Goal: Book appointment/travel/reservation

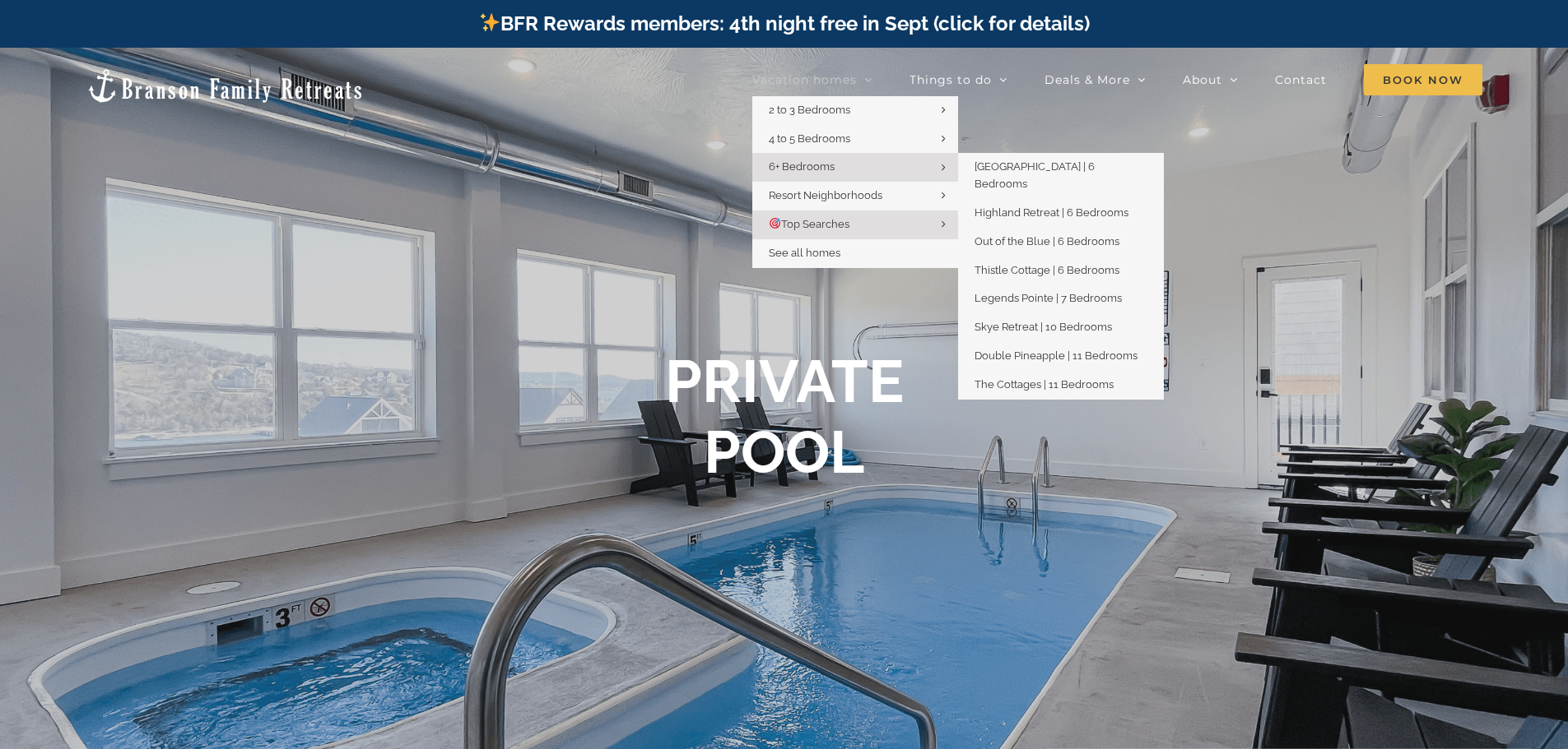
scroll to position [165, 0]
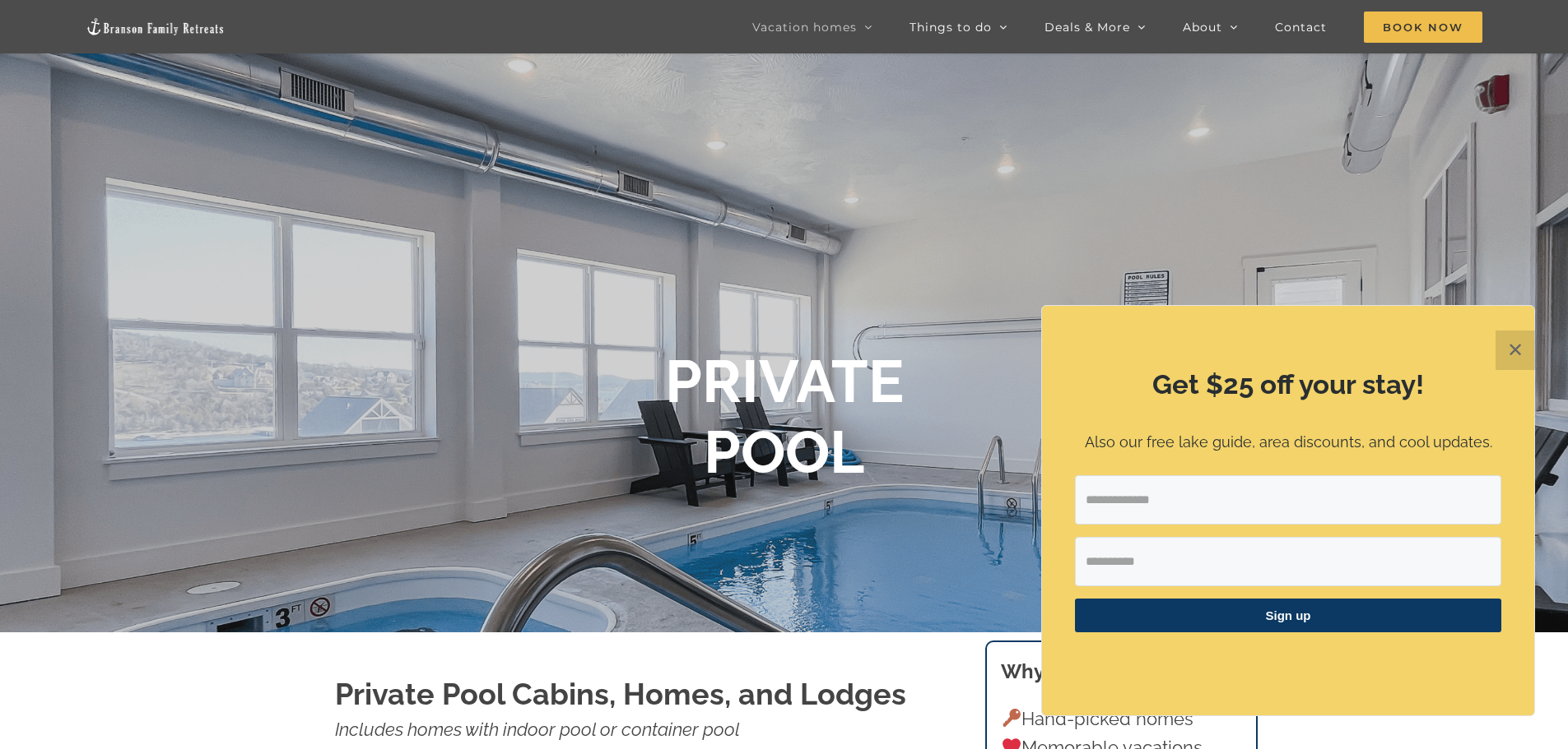
click at [648, 179] on div at bounding box center [784, 421] width 1568 height 749
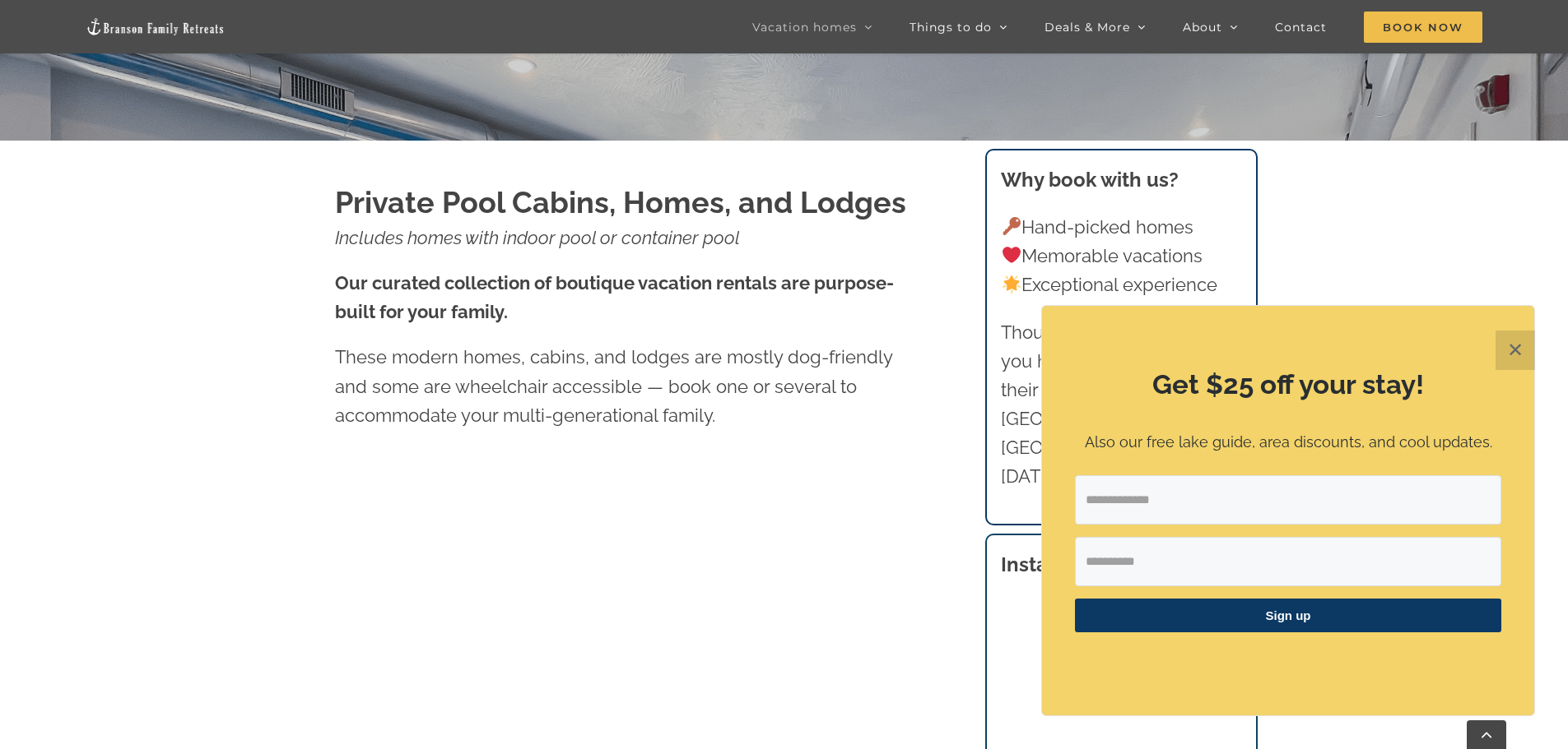
scroll to position [658, 0]
click at [1510, 352] on button "✕" at bounding box center [1514, 349] width 39 height 39
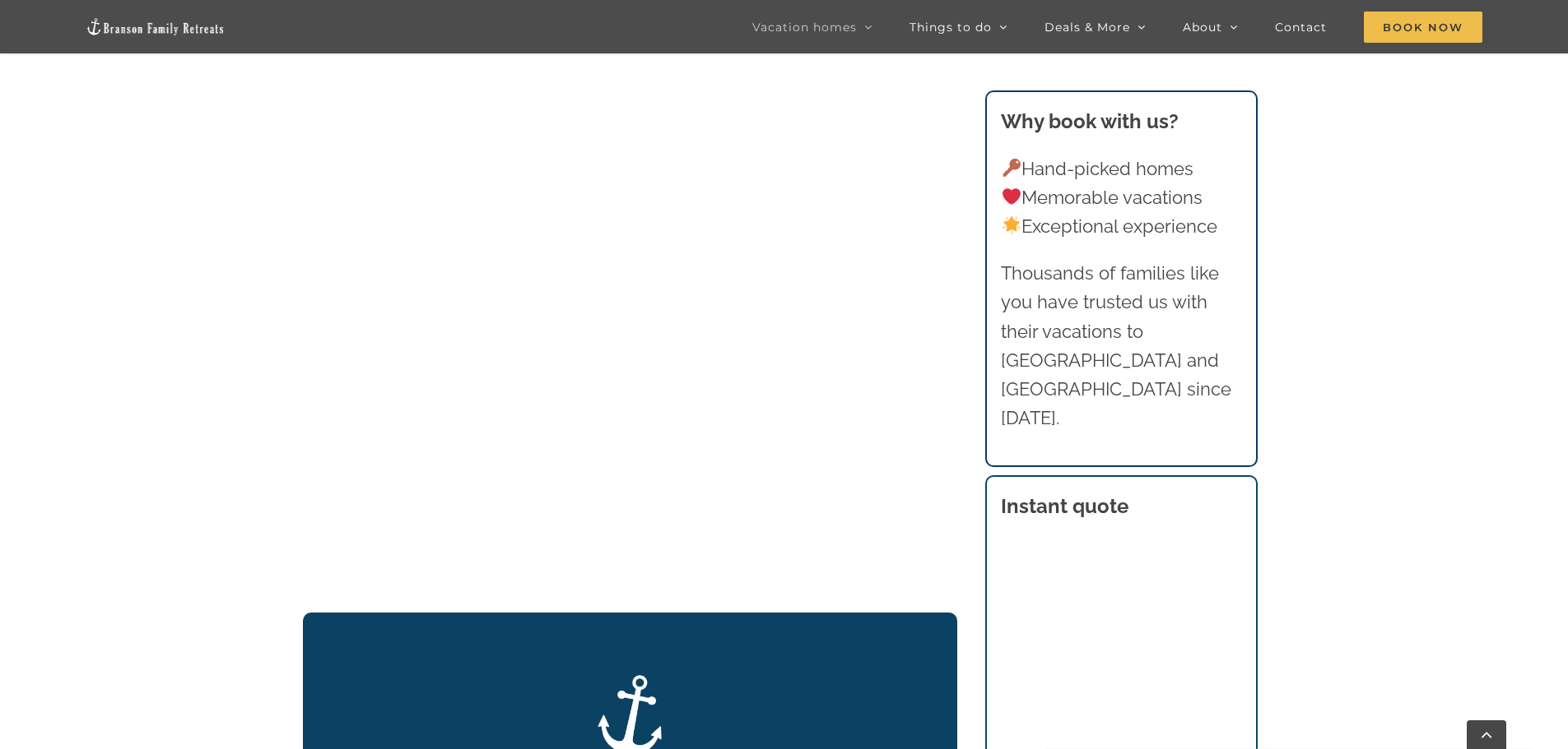
scroll to position [1490, 0]
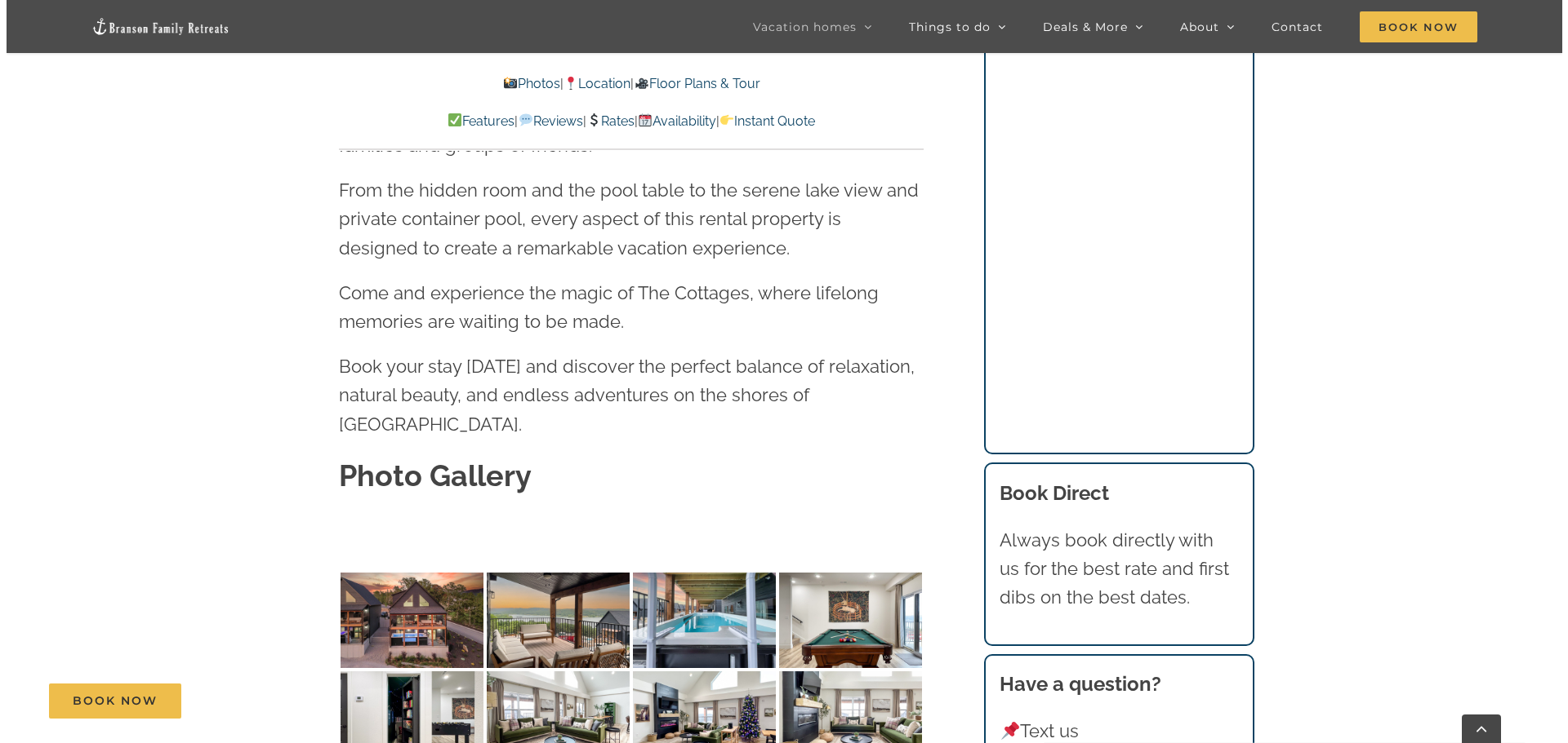
scroll to position [4978, 0]
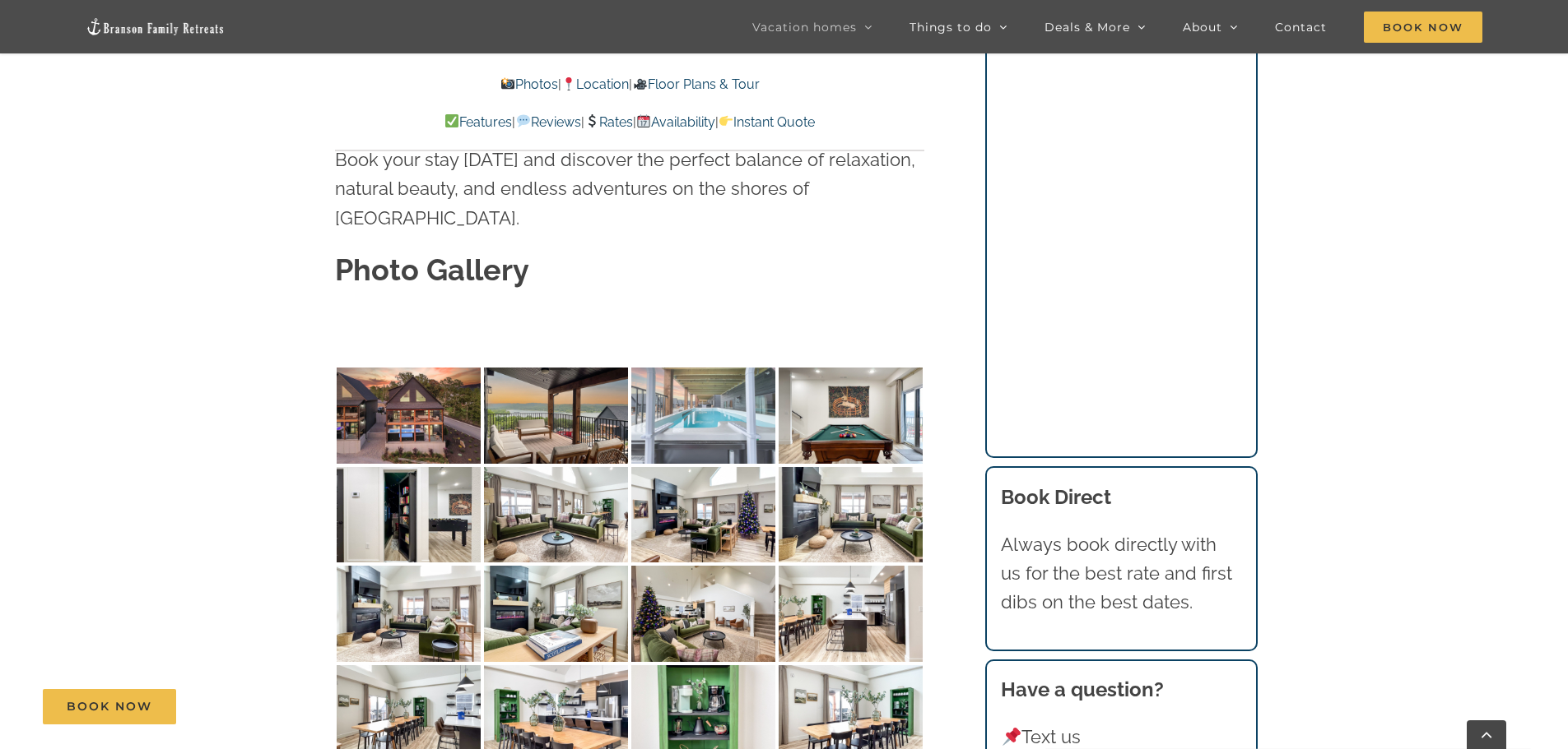
click at [674, 368] on img at bounding box center [703, 416] width 144 height 96
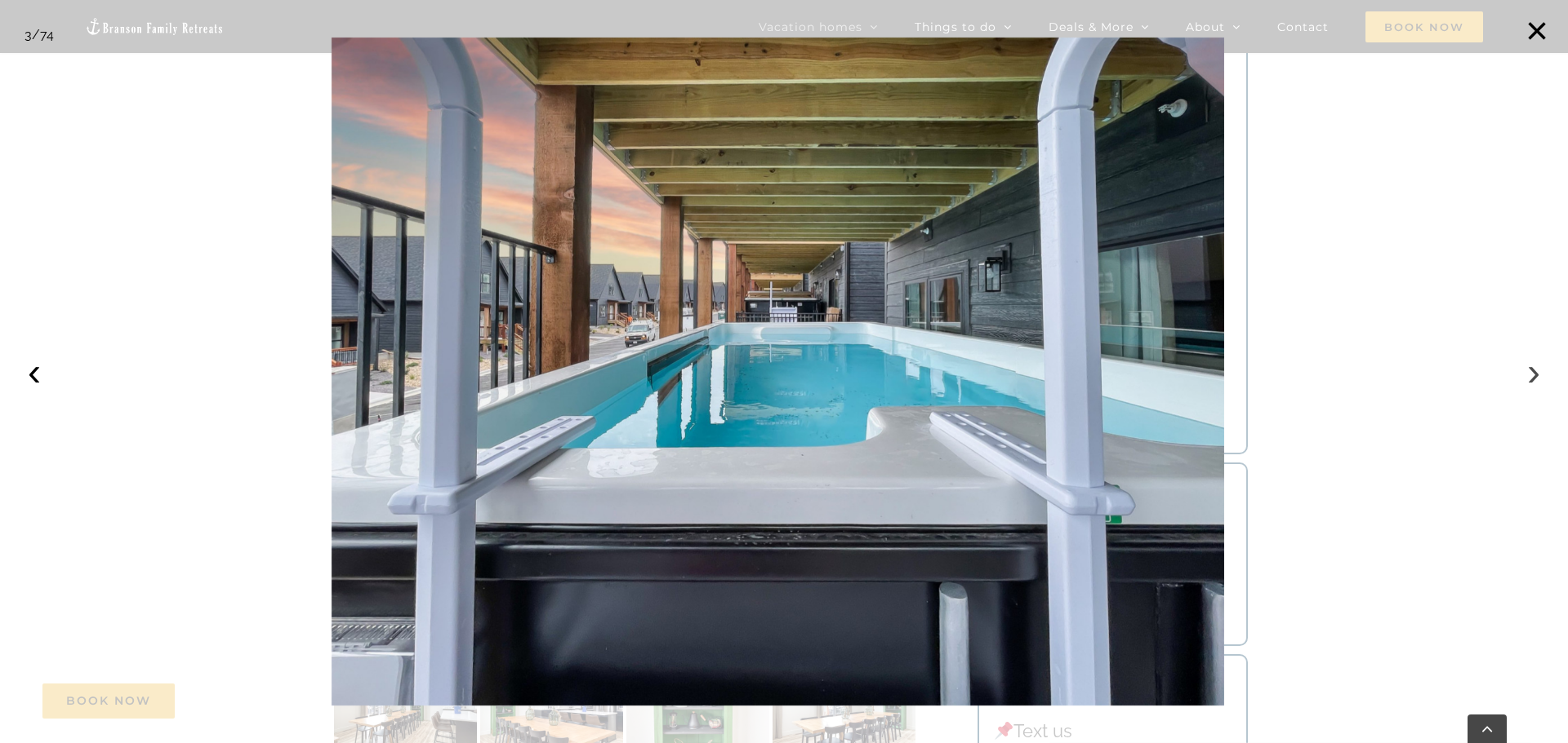
click at [1525, 385] on button "›" at bounding box center [1534, 372] width 36 height 36
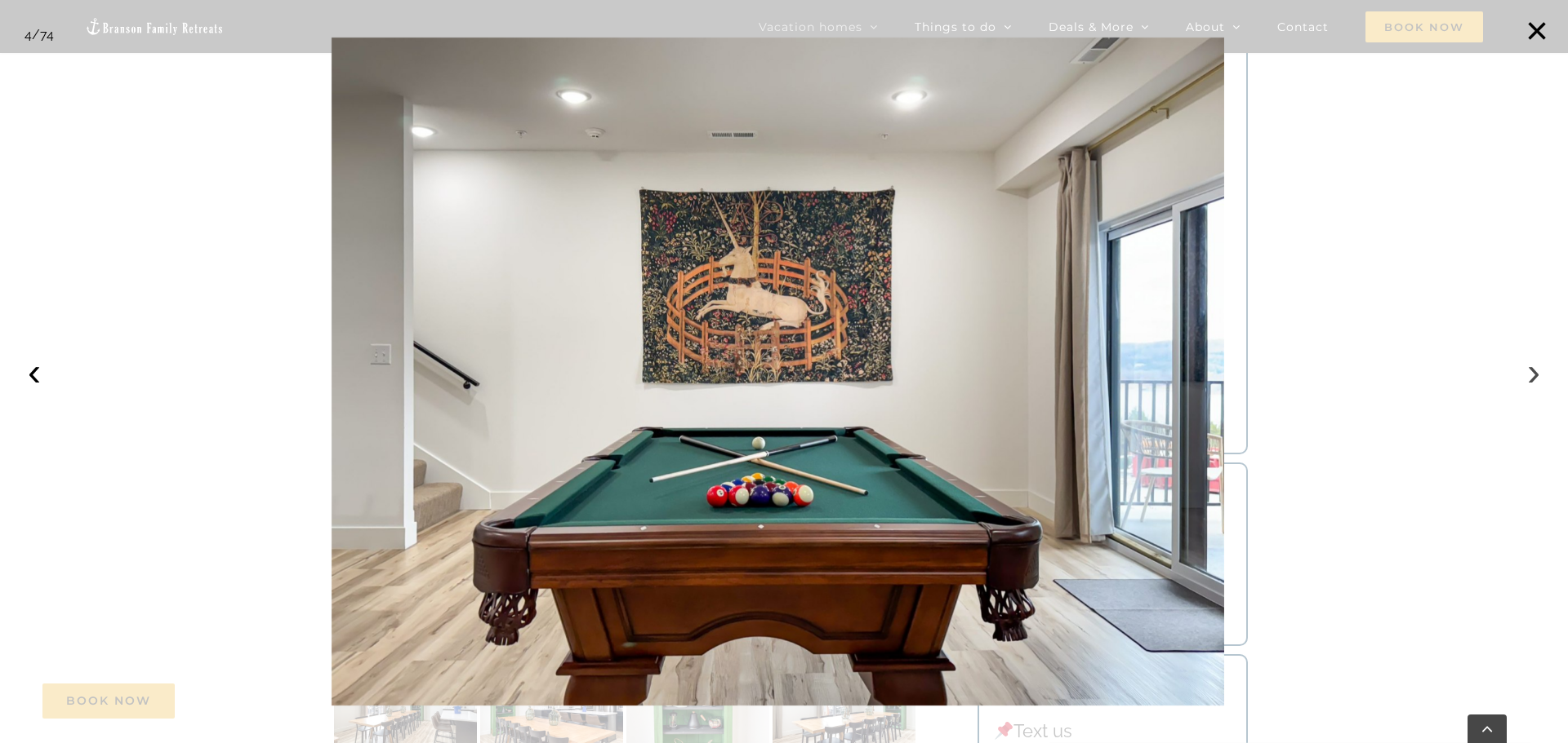
click at [1525, 385] on button "›" at bounding box center [1534, 372] width 36 height 36
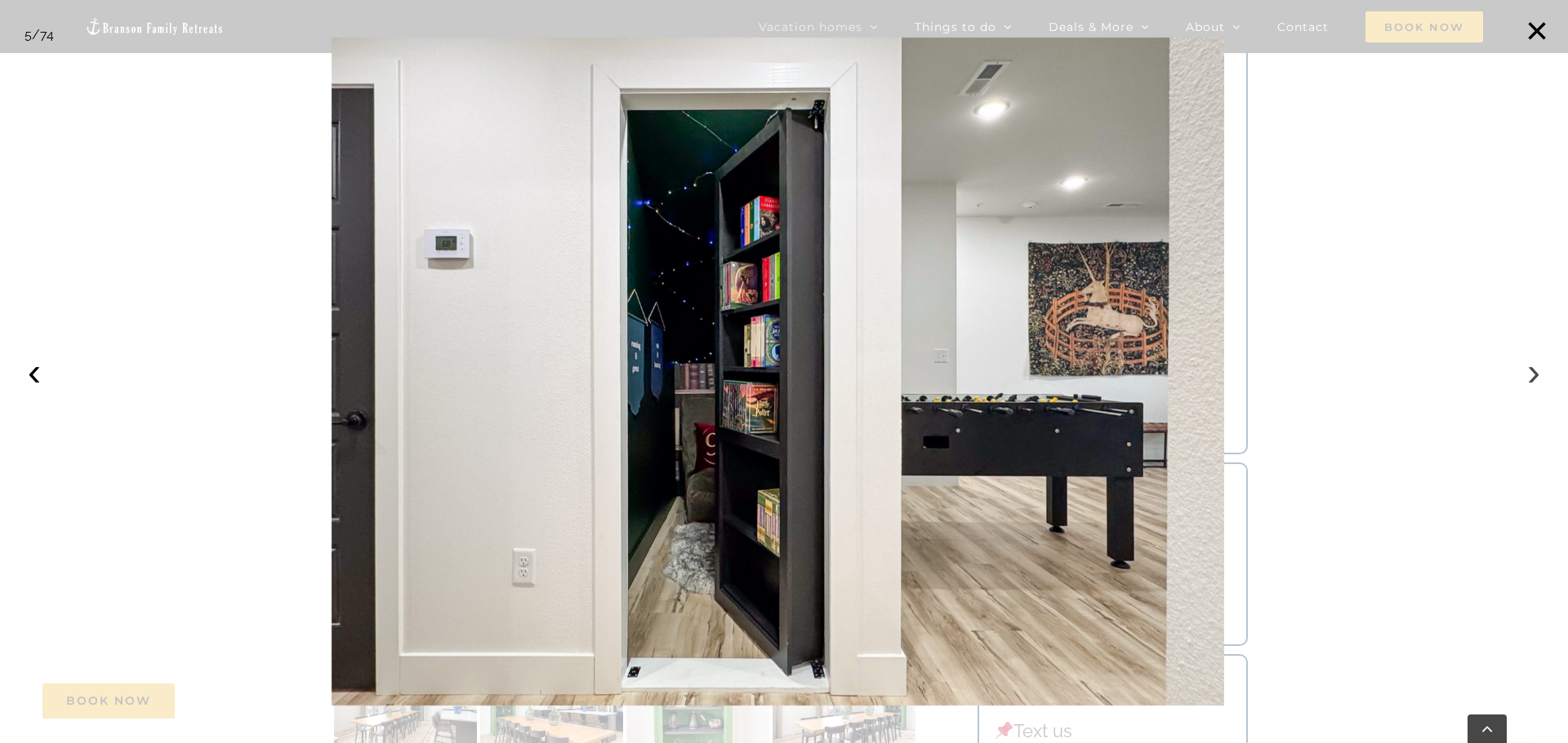
click at [1525, 385] on button "›" at bounding box center [1534, 372] width 36 height 36
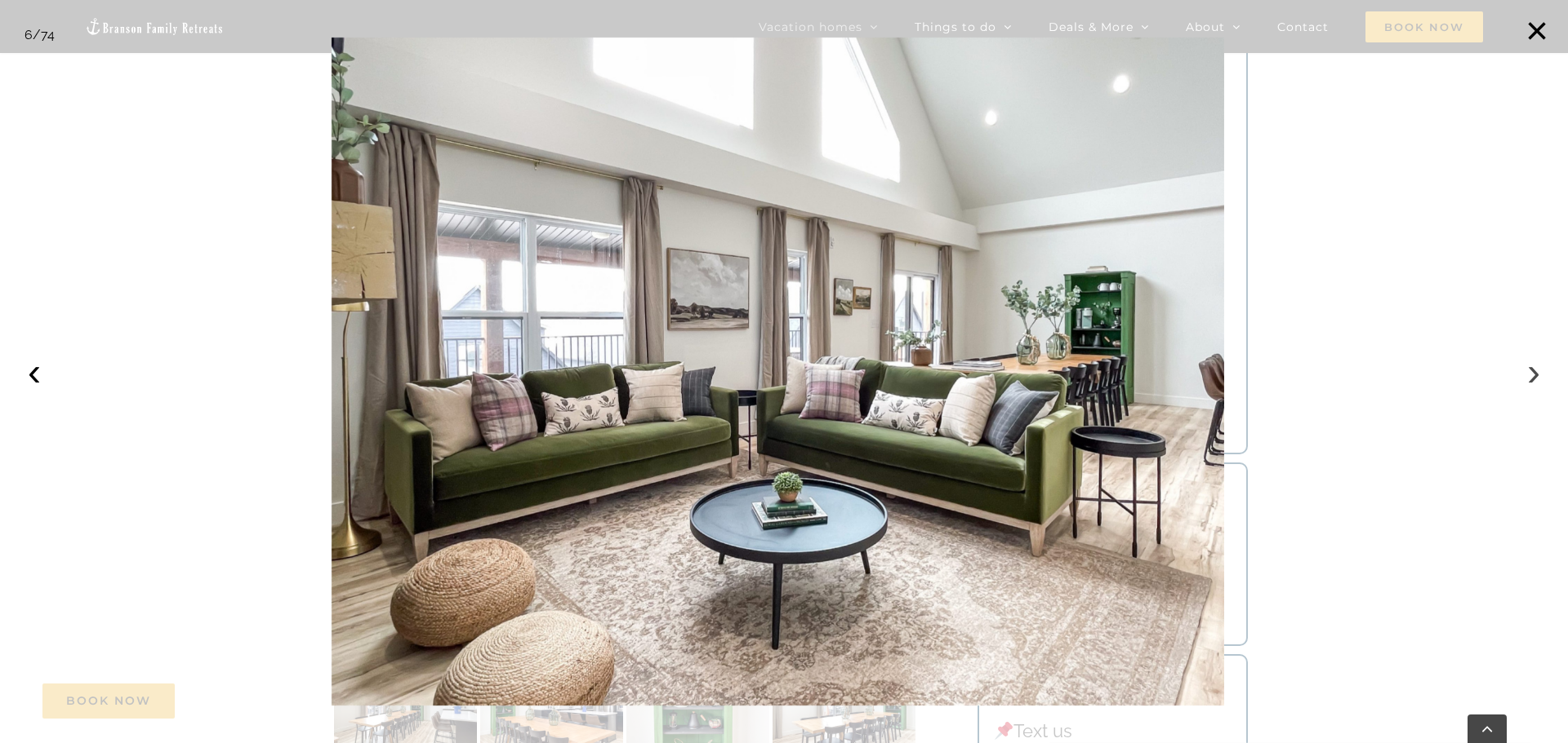
click at [1525, 385] on button "›" at bounding box center [1534, 372] width 36 height 36
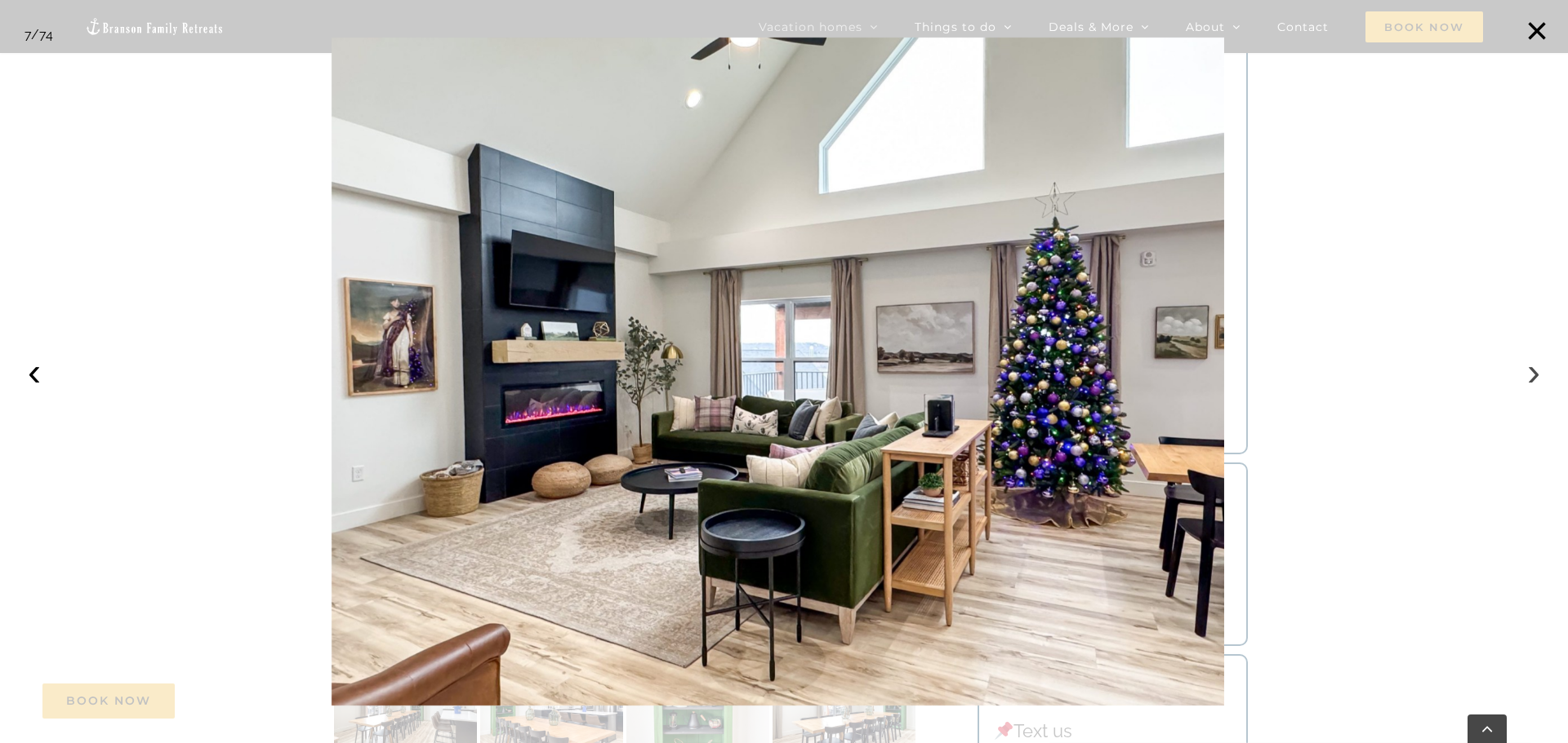
click at [1525, 385] on button "›" at bounding box center [1534, 372] width 36 height 36
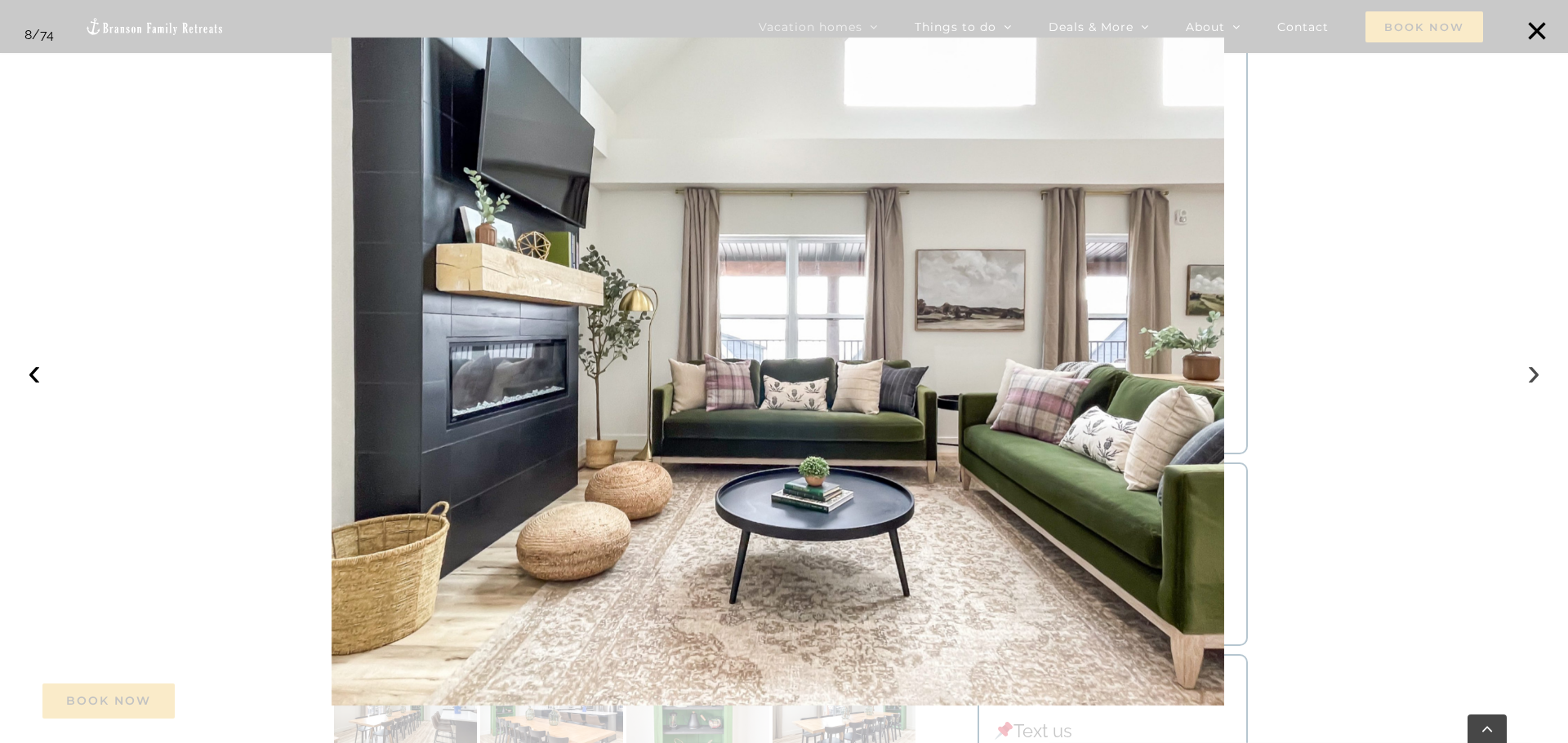
click at [1525, 384] on button "›" at bounding box center [1534, 372] width 36 height 36
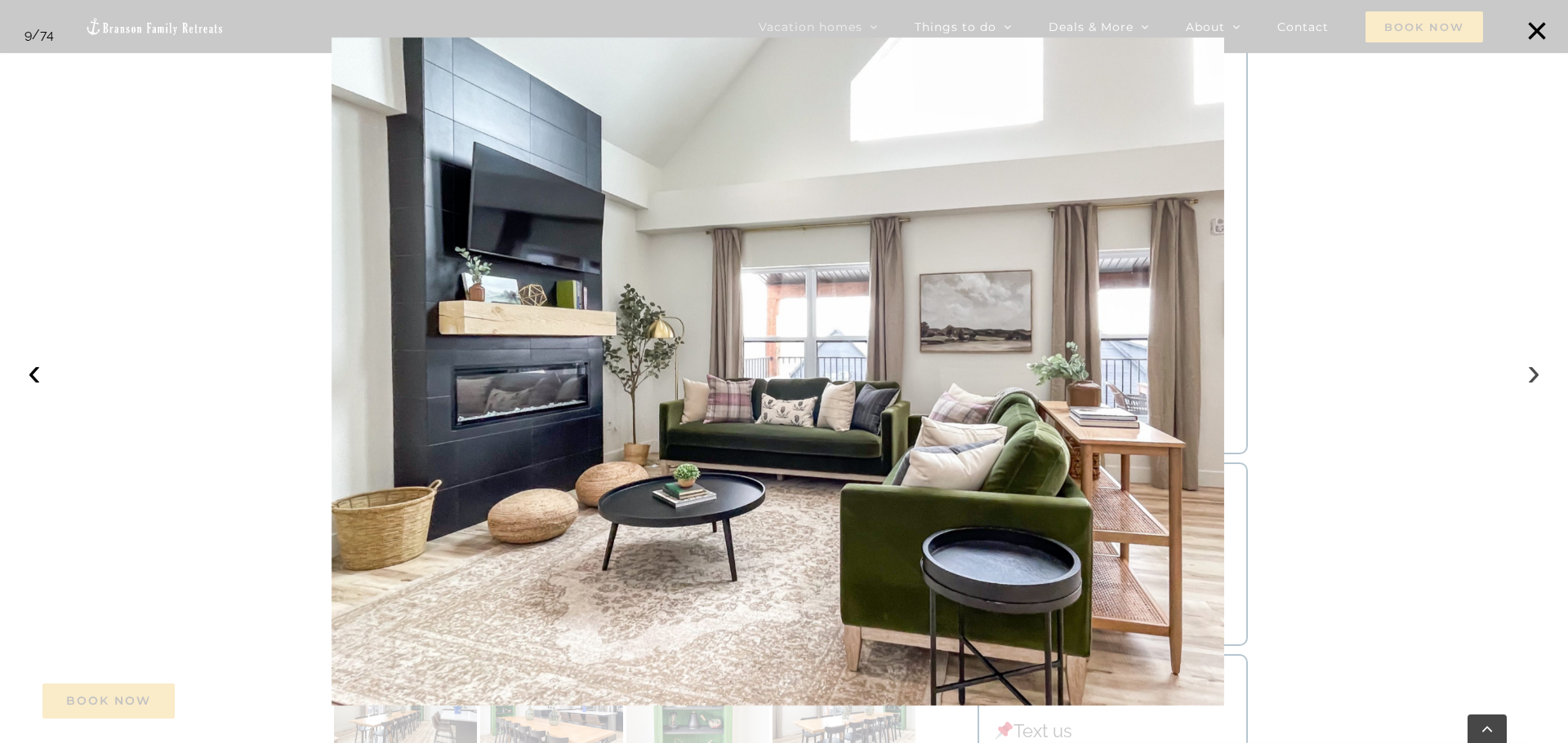
click at [1525, 384] on button "›" at bounding box center [1534, 372] width 36 height 36
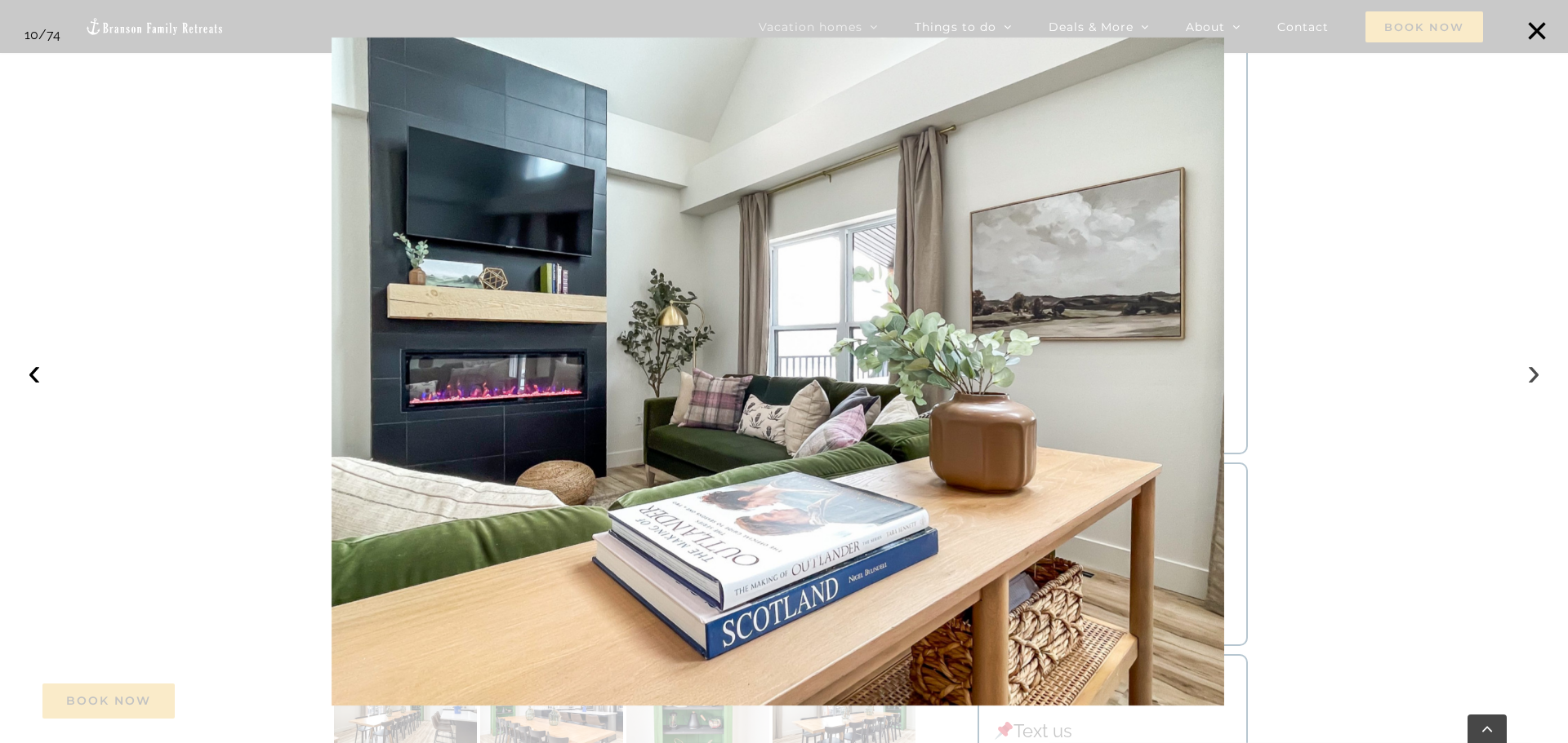
click at [1525, 381] on button "›" at bounding box center [1534, 372] width 36 height 36
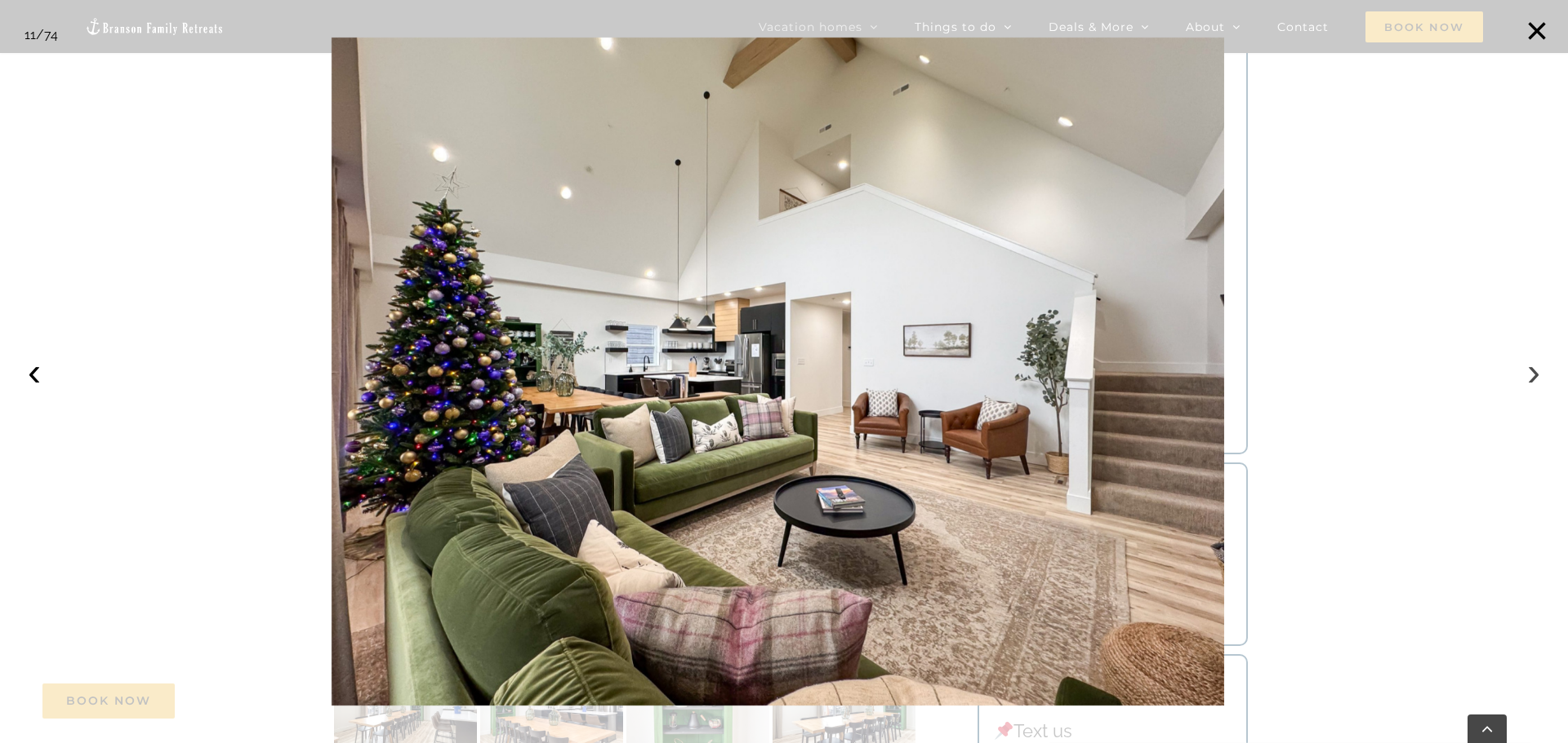
click at [1525, 381] on button "›" at bounding box center [1534, 372] width 36 height 36
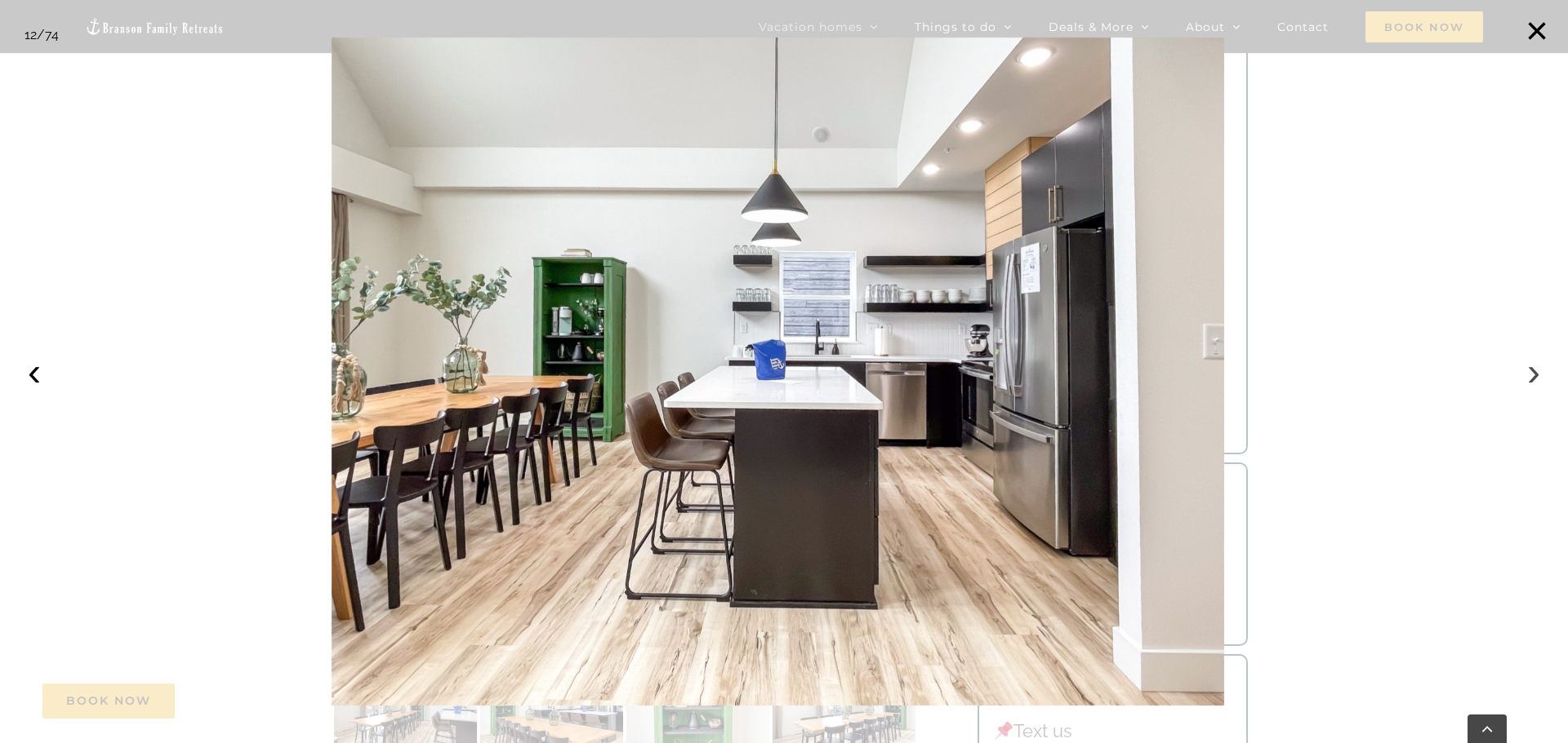
click at [1525, 381] on button "›" at bounding box center [1534, 372] width 36 height 36
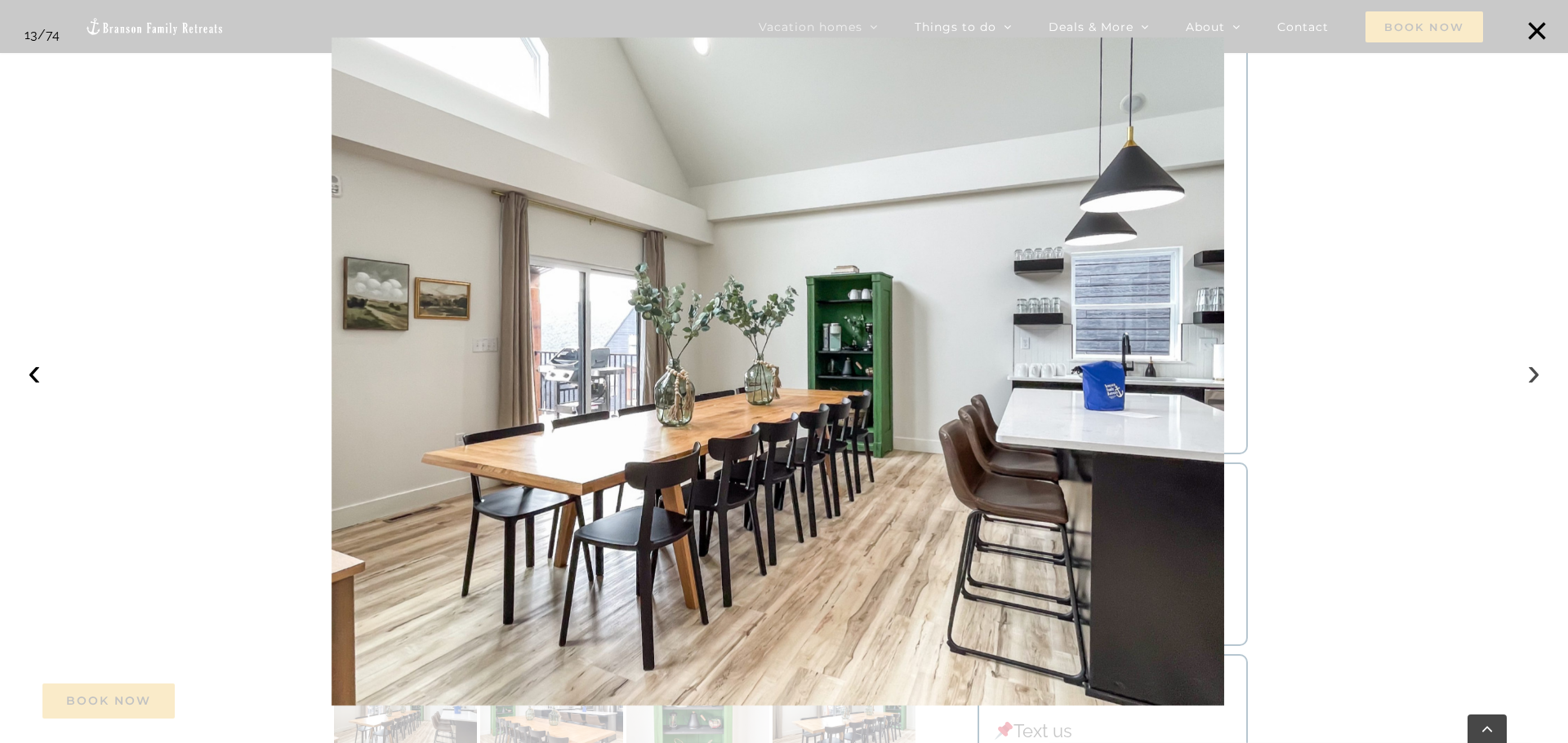
click at [1525, 381] on button "›" at bounding box center [1534, 372] width 36 height 36
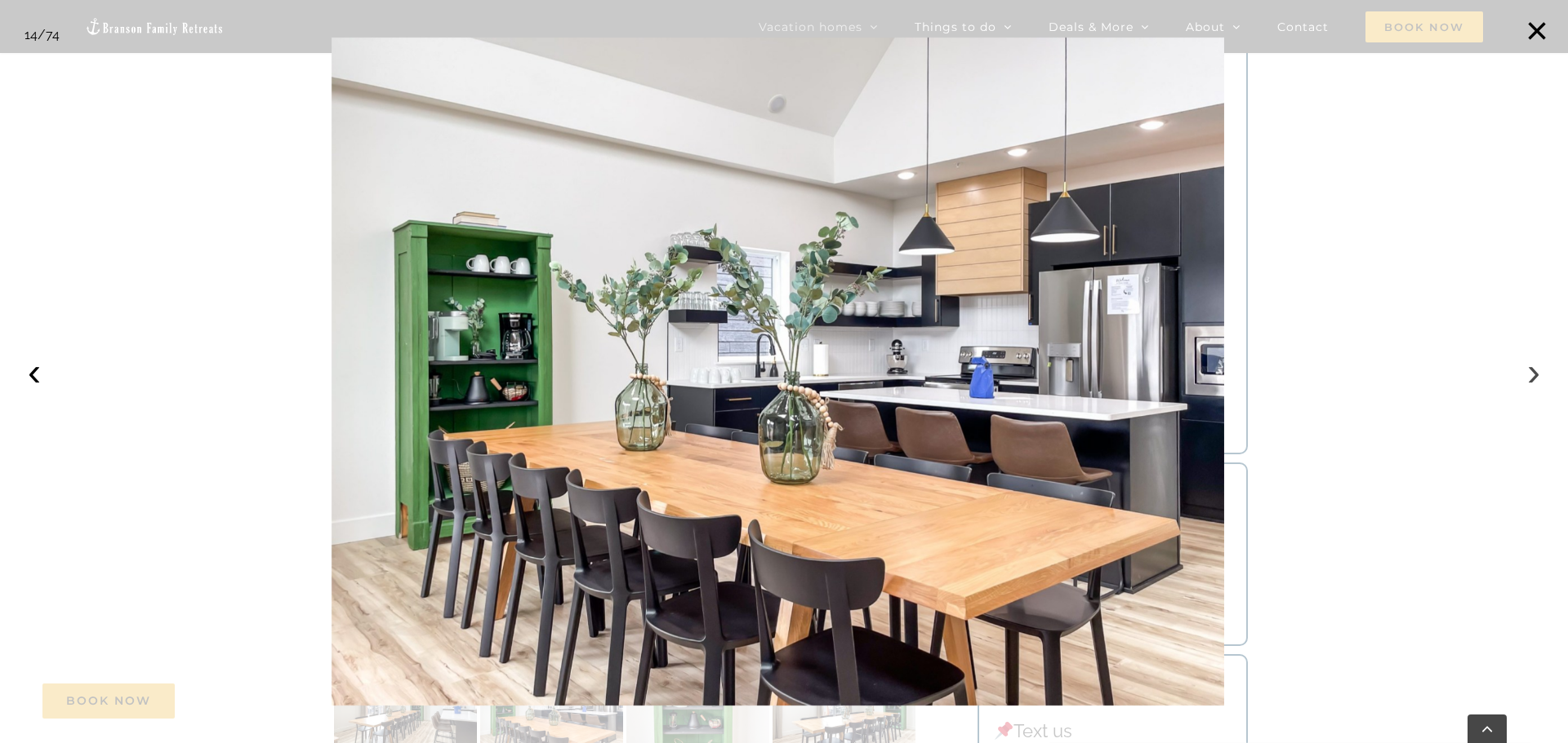
click at [1525, 381] on button "›" at bounding box center [1534, 372] width 36 height 36
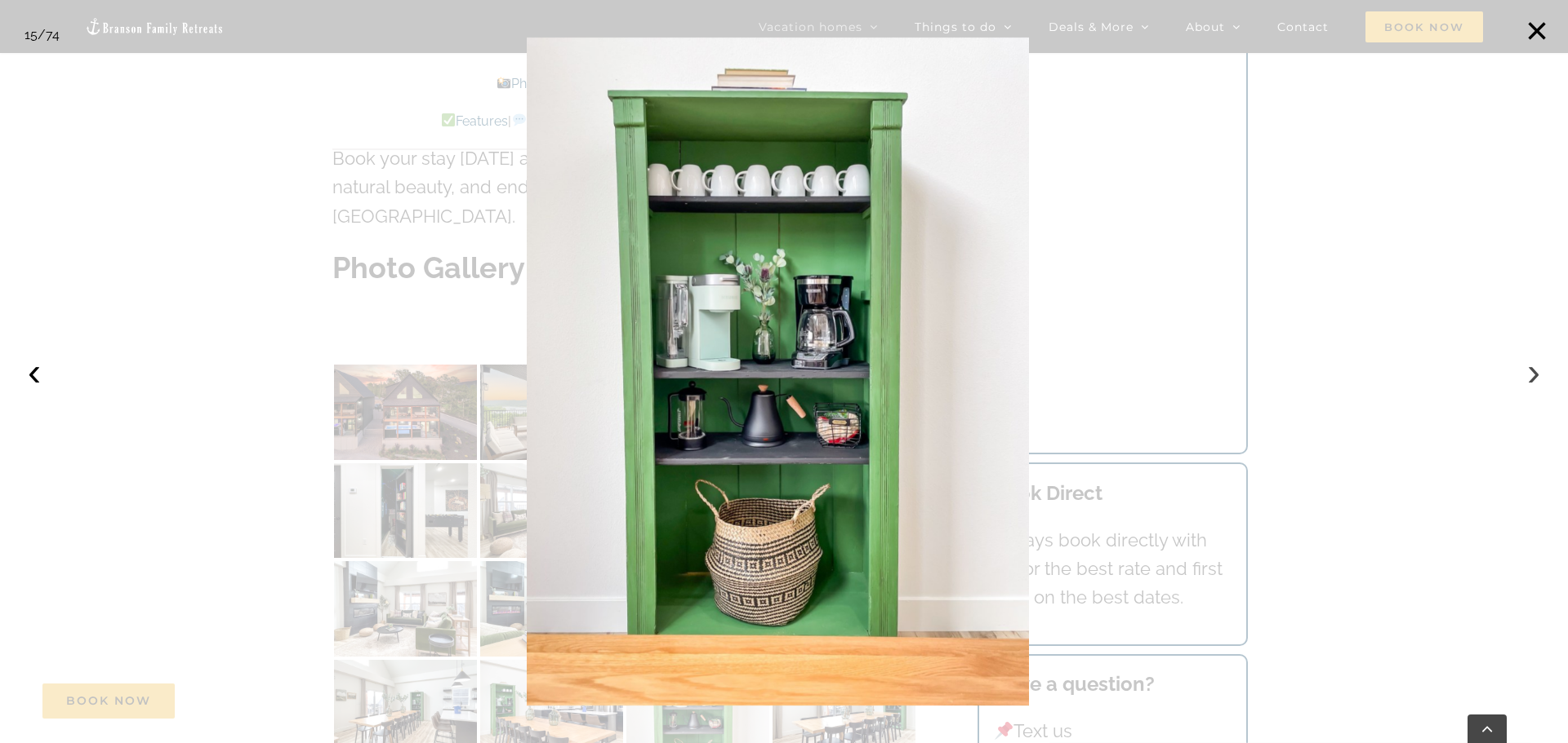
click at [1524, 378] on button "›" at bounding box center [1534, 372] width 36 height 36
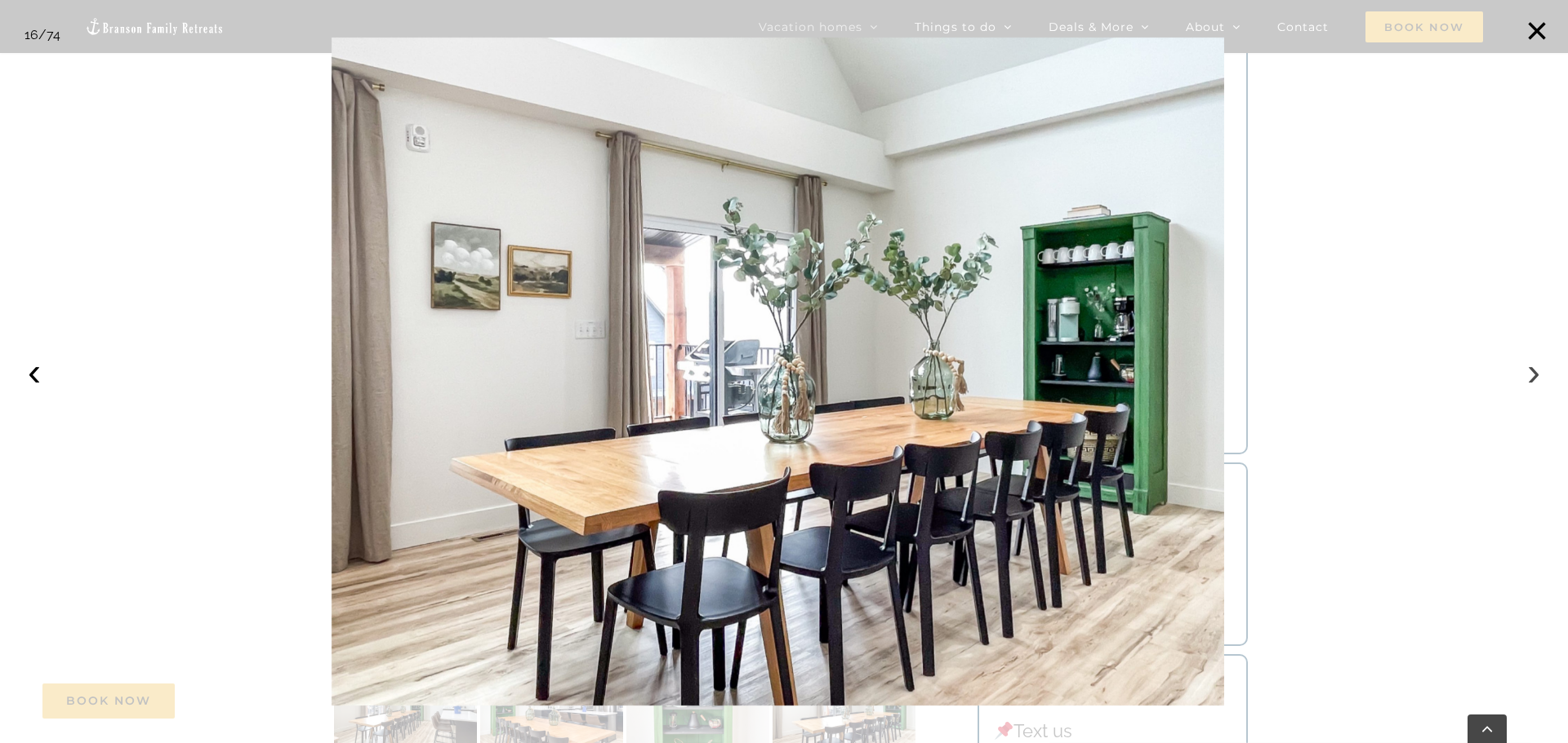
click at [1524, 378] on button "›" at bounding box center [1534, 372] width 36 height 36
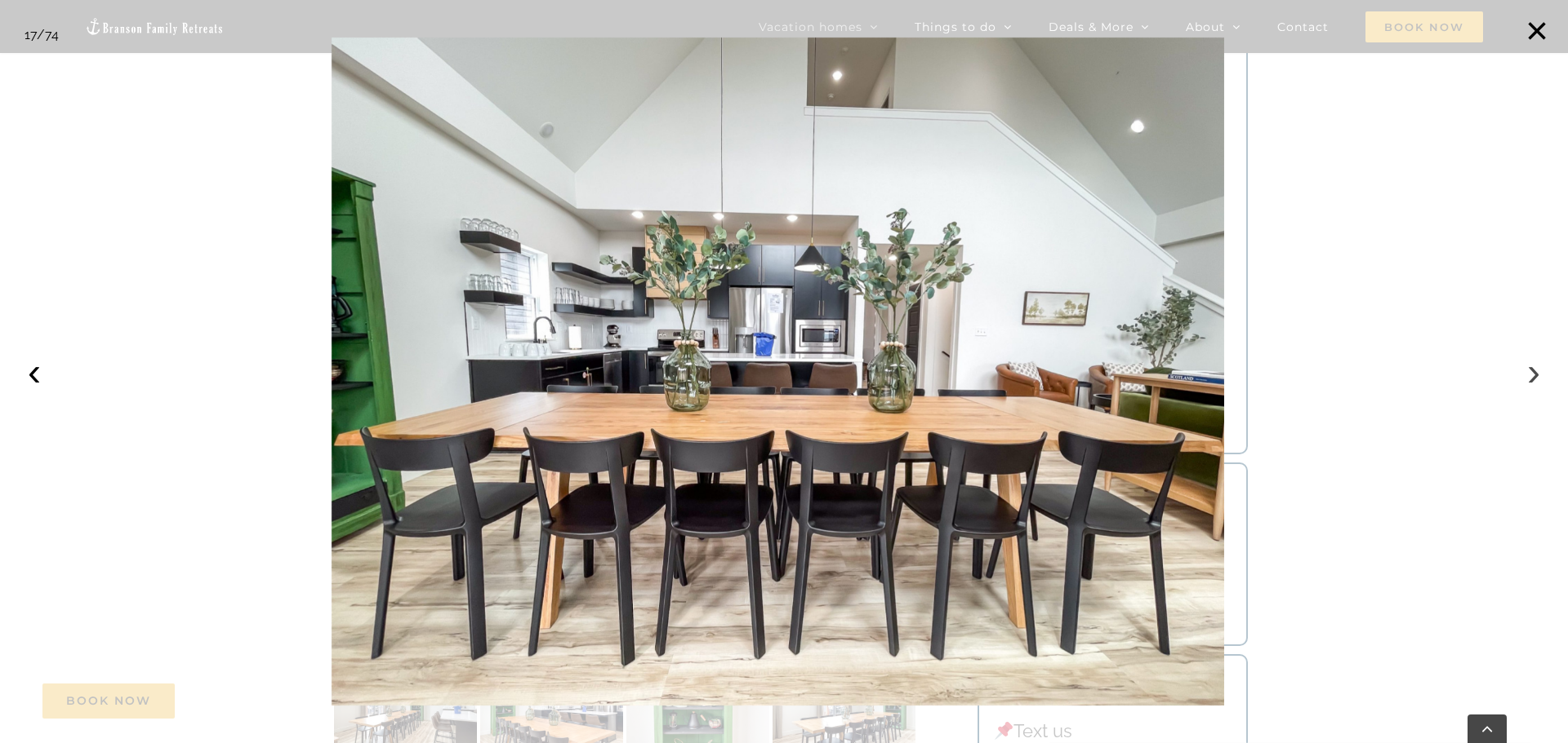
click at [1524, 378] on button "›" at bounding box center [1534, 372] width 36 height 36
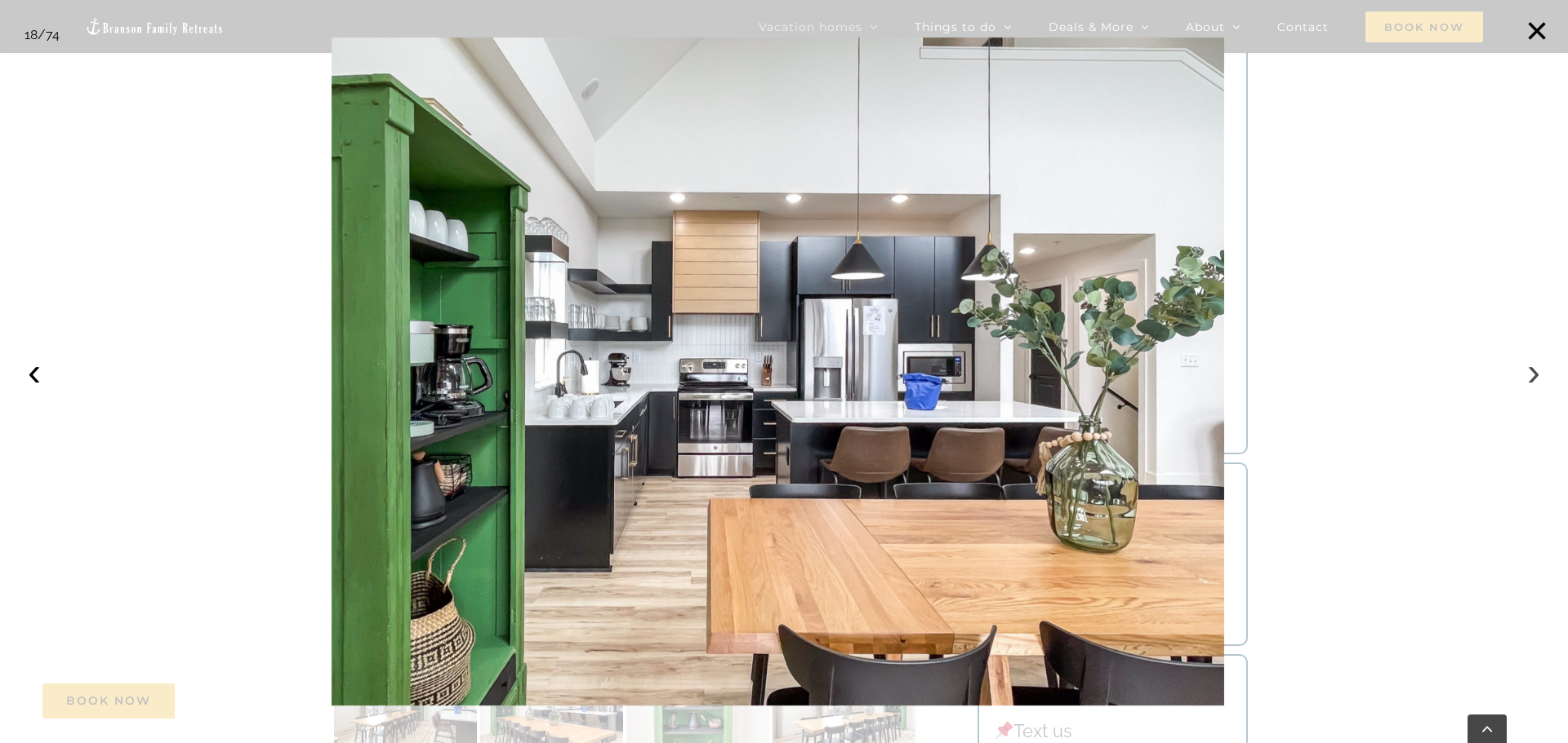
click at [1524, 378] on button "›" at bounding box center [1534, 372] width 36 height 36
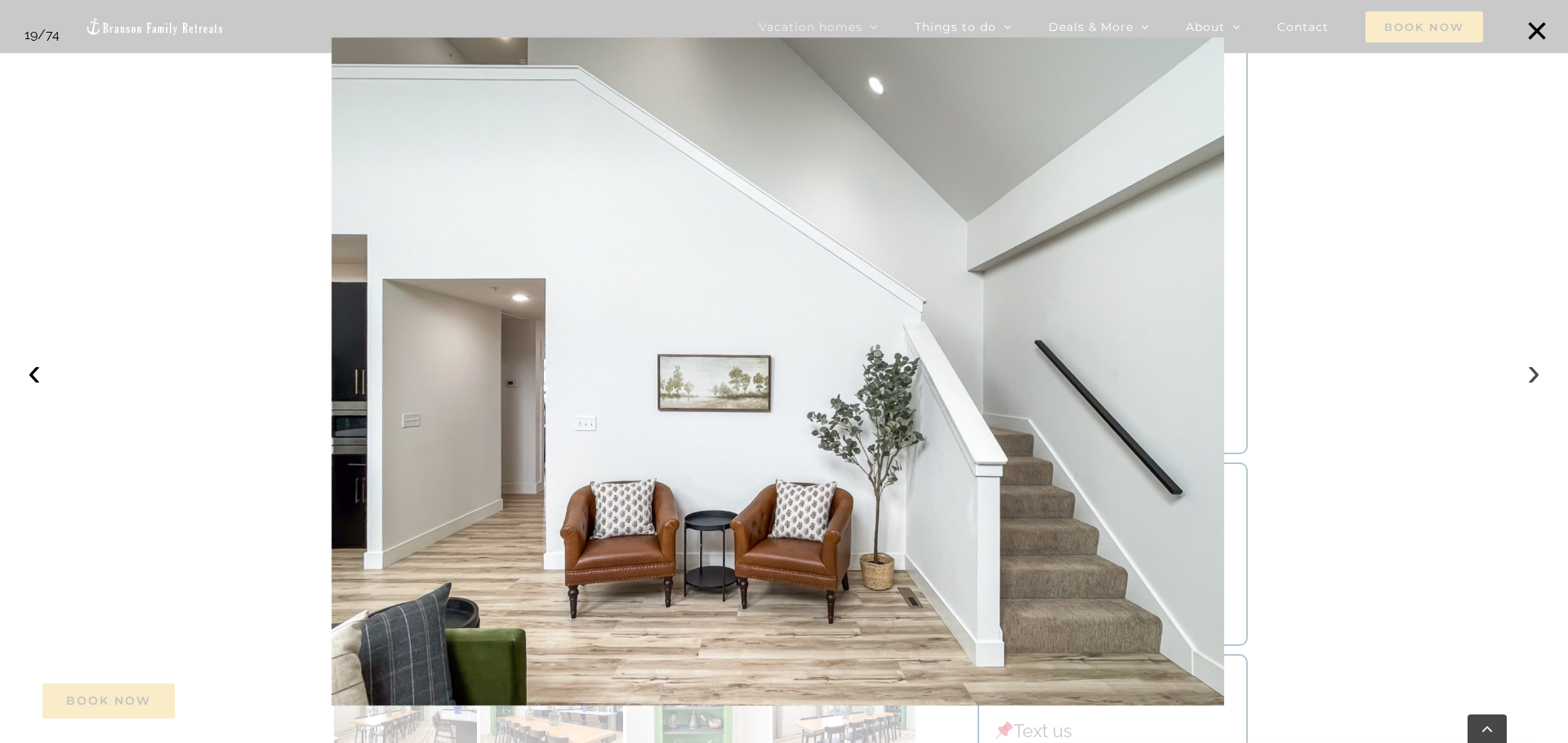
click at [1524, 378] on button "›" at bounding box center [1534, 372] width 36 height 36
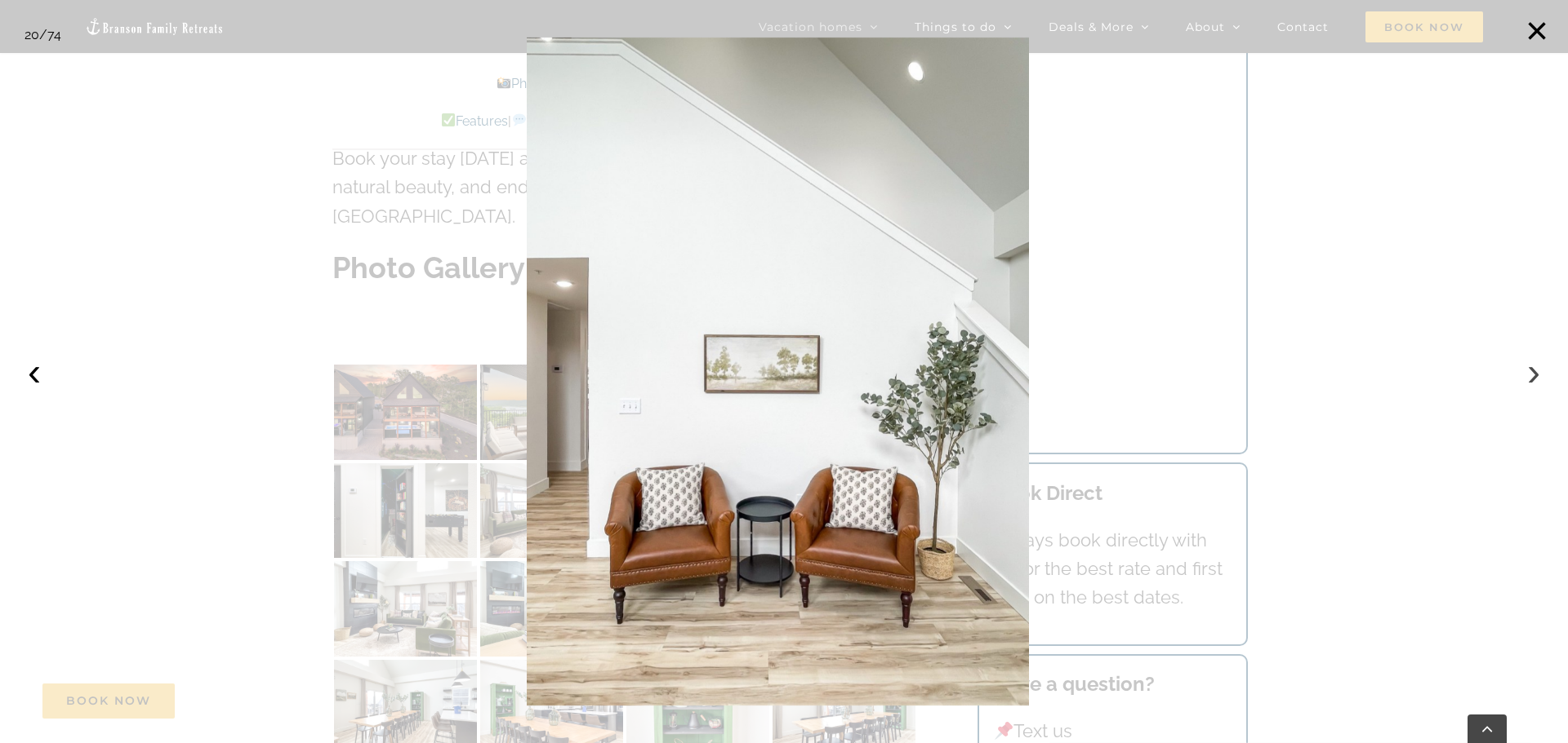
click at [1524, 378] on button "›" at bounding box center [1534, 372] width 36 height 36
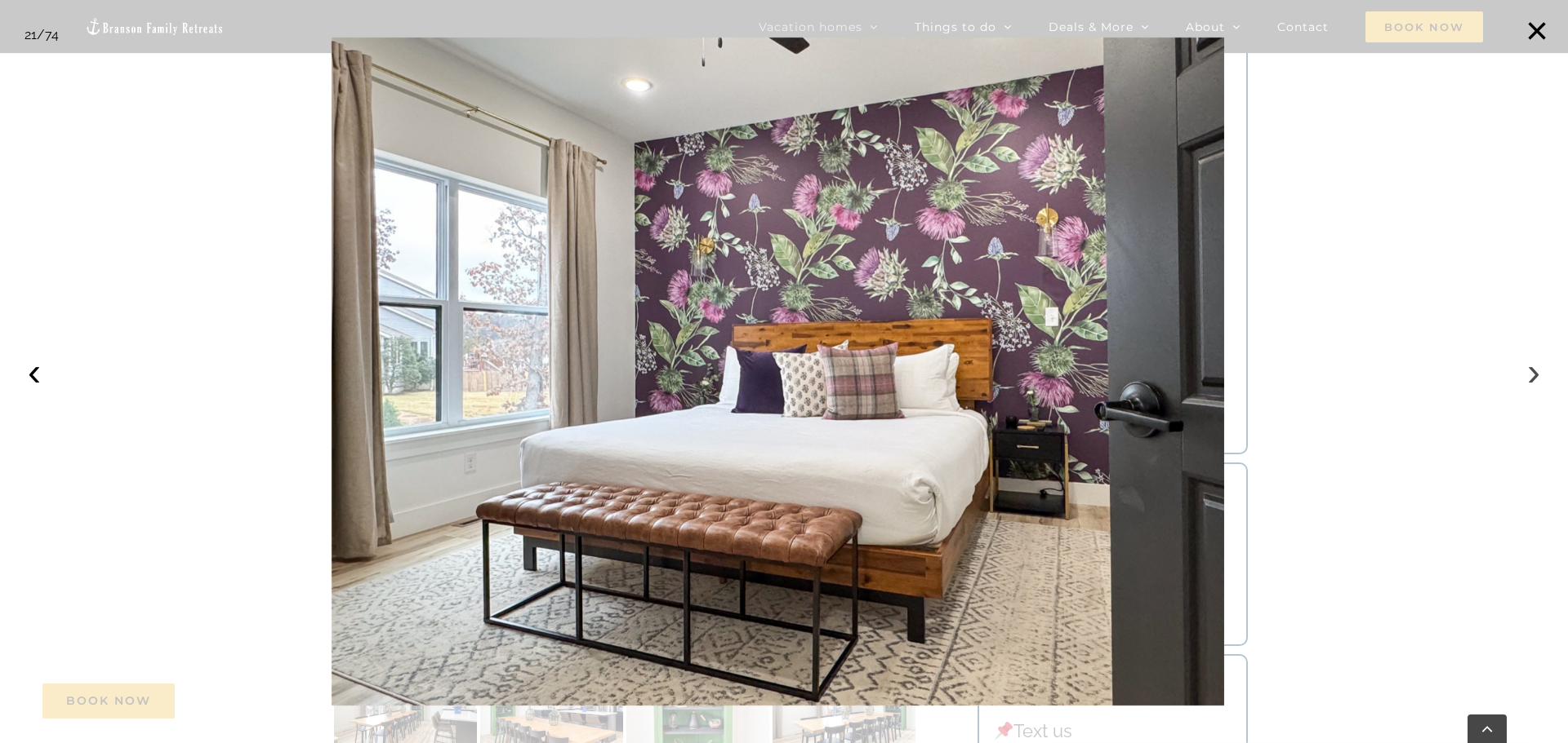
click at [1524, 378] on button "›" at bounding box center [1534, 372] width 36 height 36
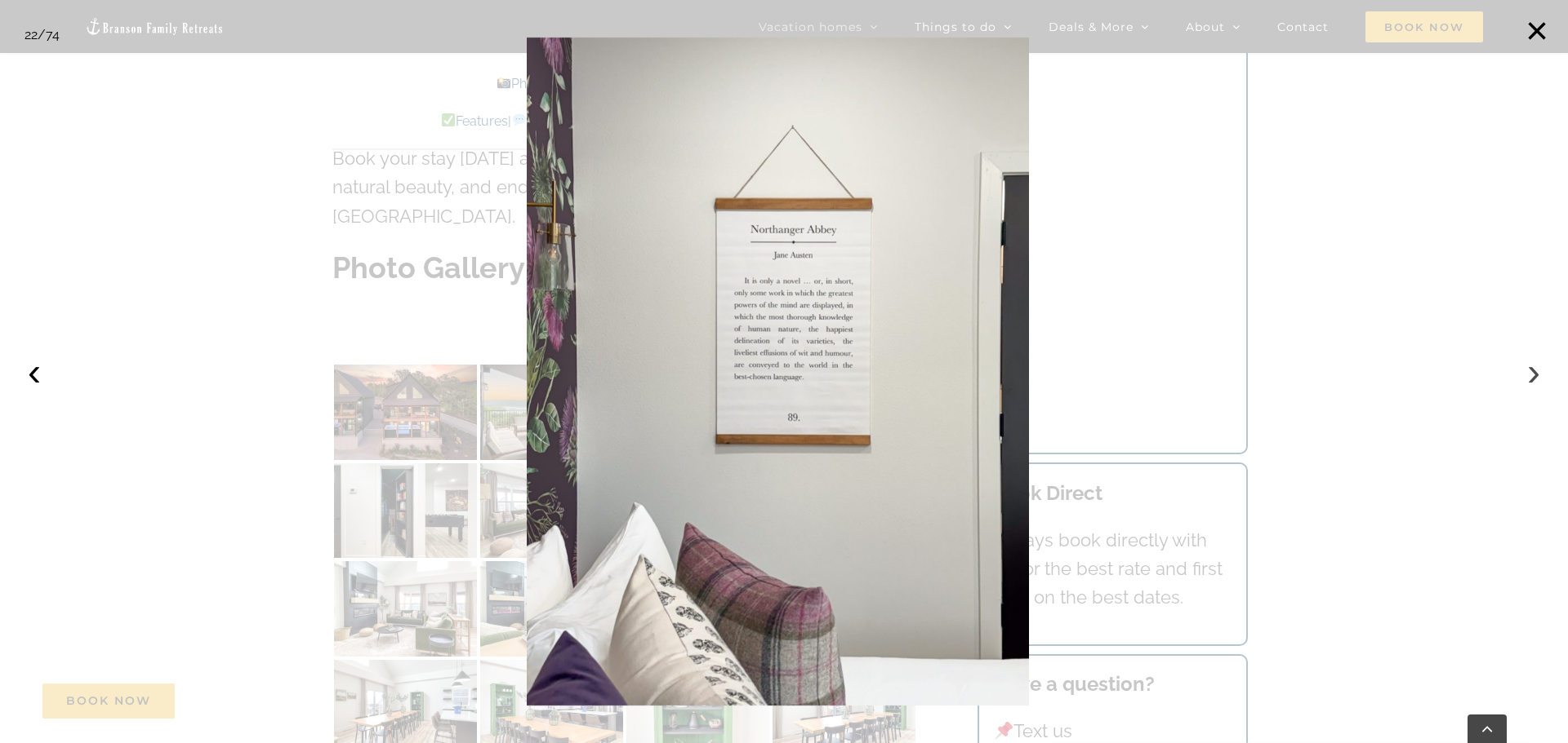
click at [1524, 378] on button "›" at bounding box center [1534, 372] width 36 height 36
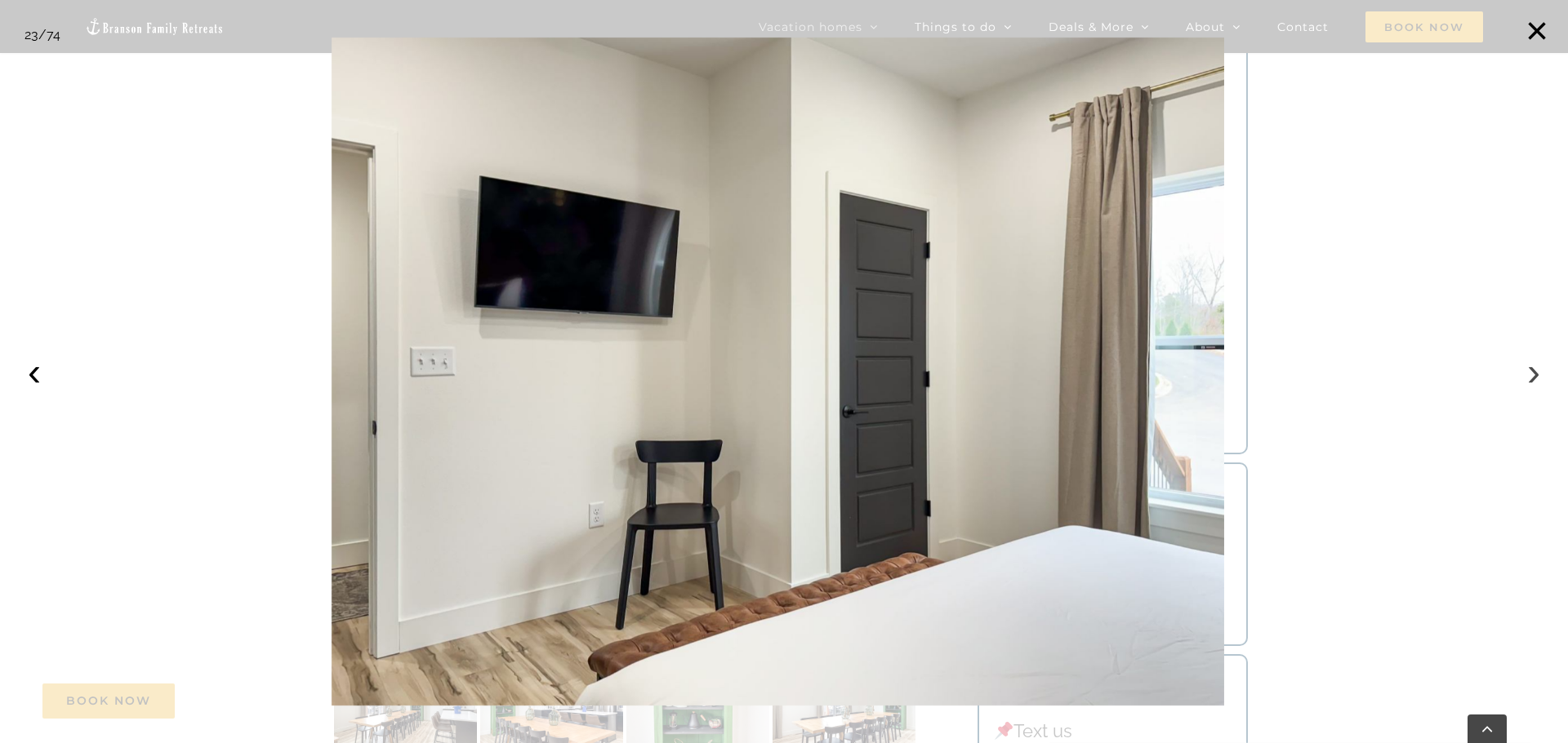
click at [1524, 378] on button "›" at bounding box center [1534, 372] width 36 height 36
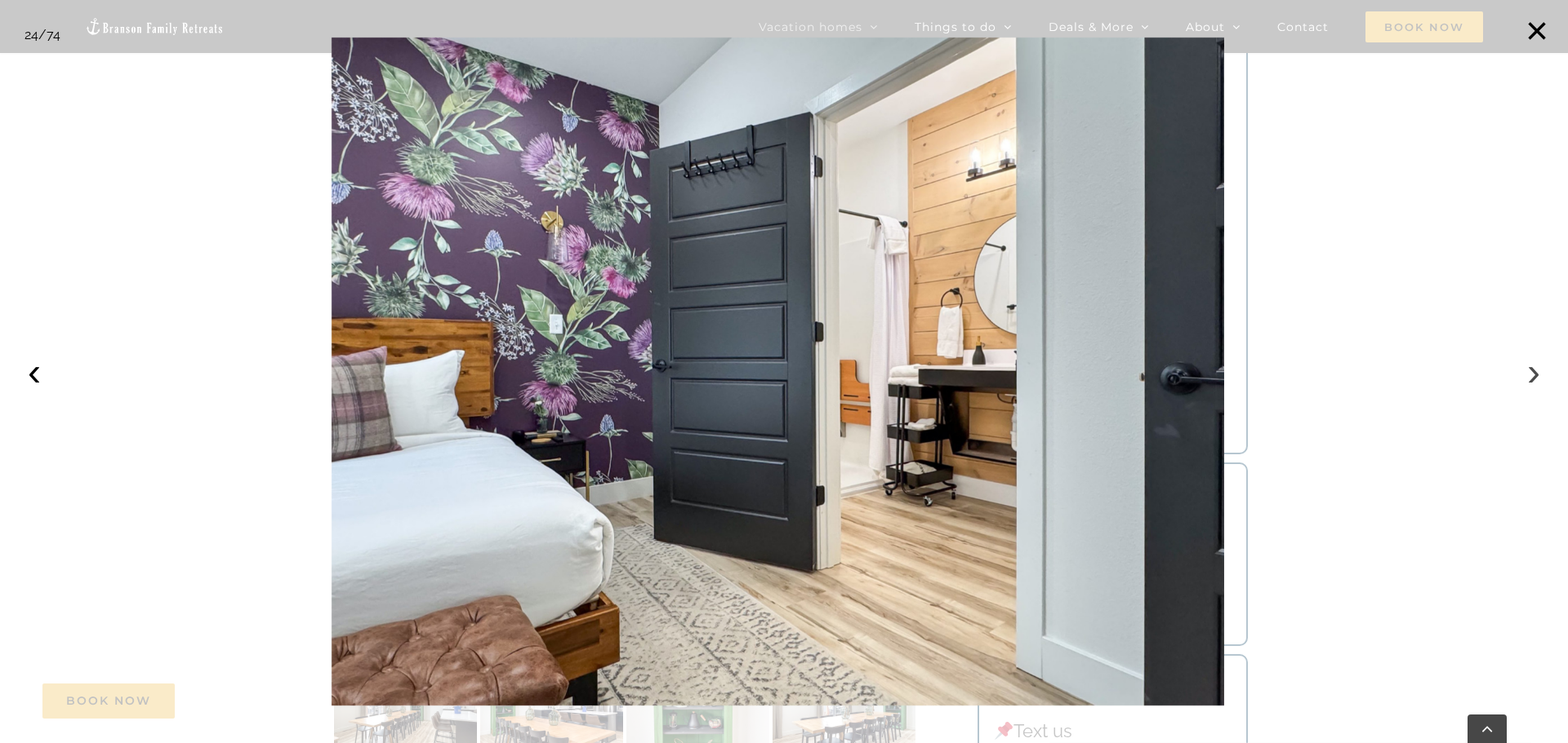
click at [1524, 376] on button "›" at bounding box center [1534, 372] width 36 height 36
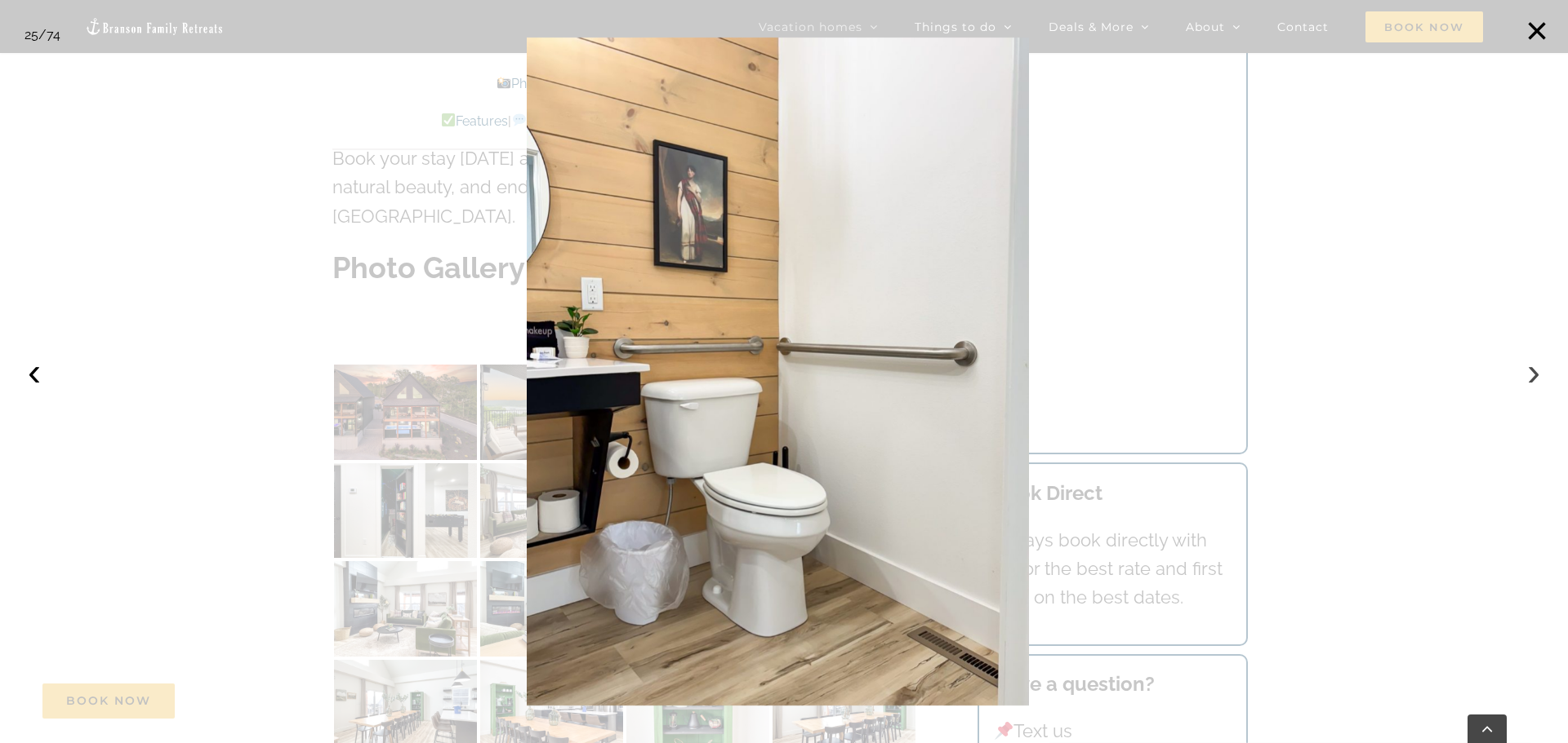
click at [1524, 376] on button "›" at bounding box center [1534, 372] width 36 height 36
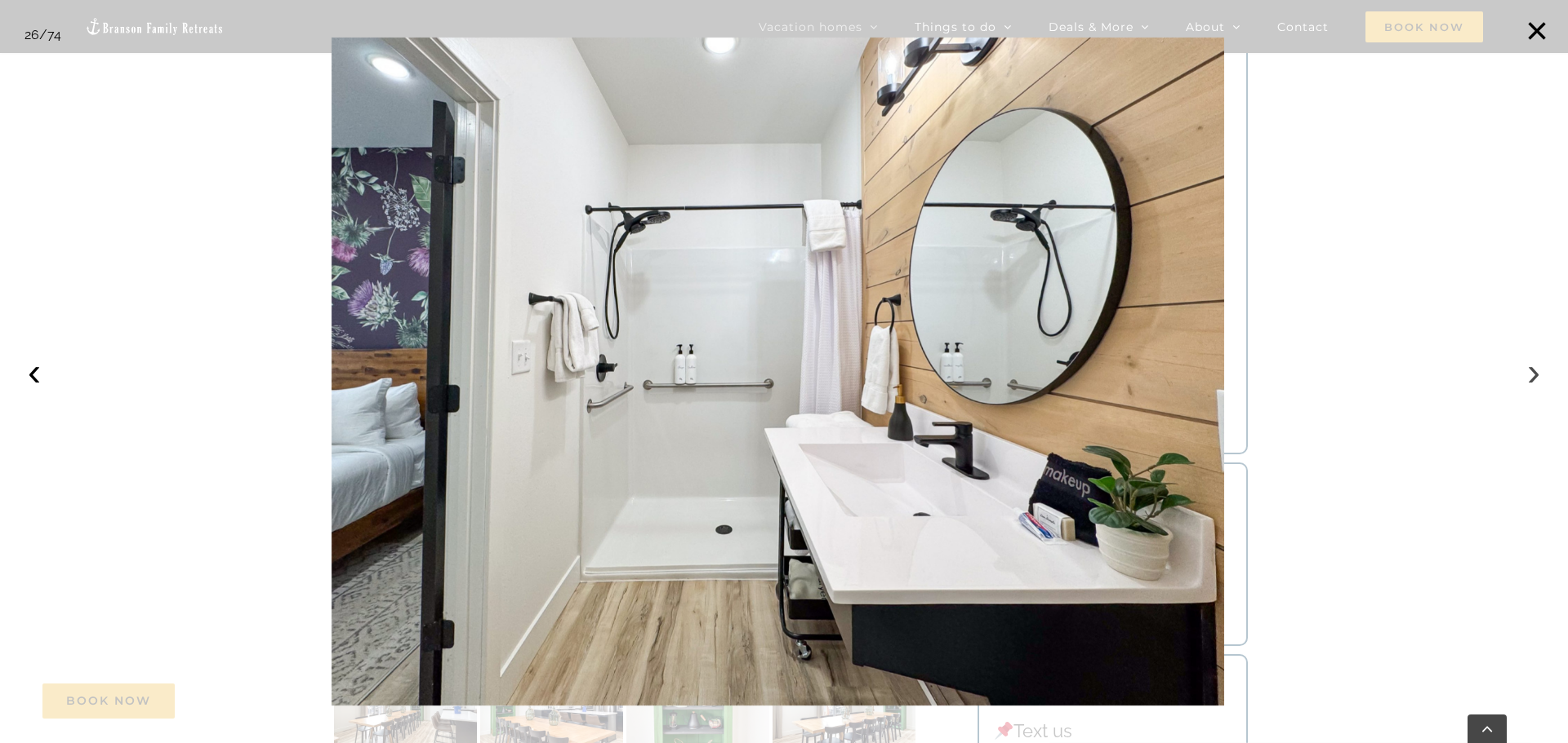
click at [1524, 376] on button "›" at bounding box center [1534, 372] width 36 height 36
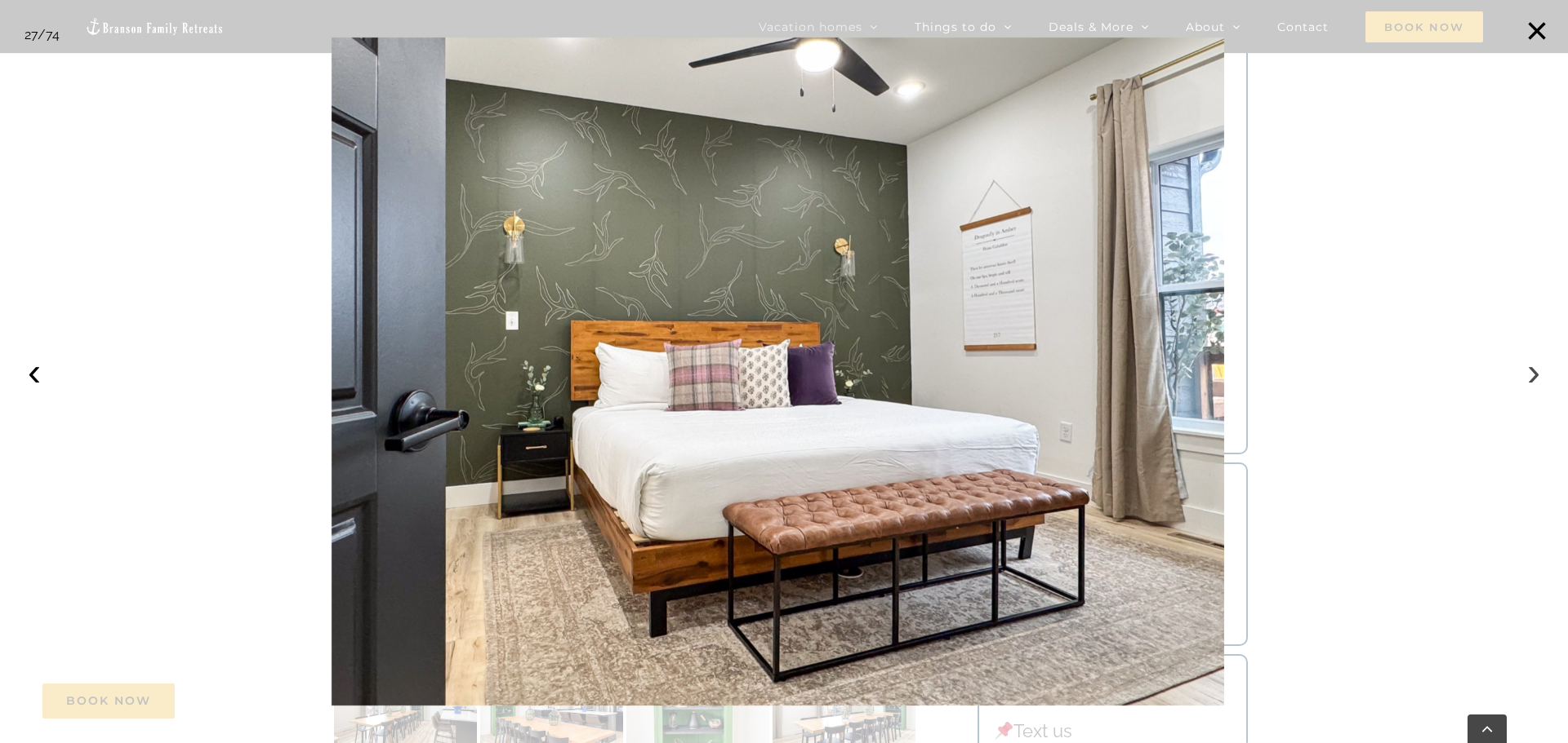
click at [1524, 376] on button "›" at bounding box center [1534, 372] width 36 height 36
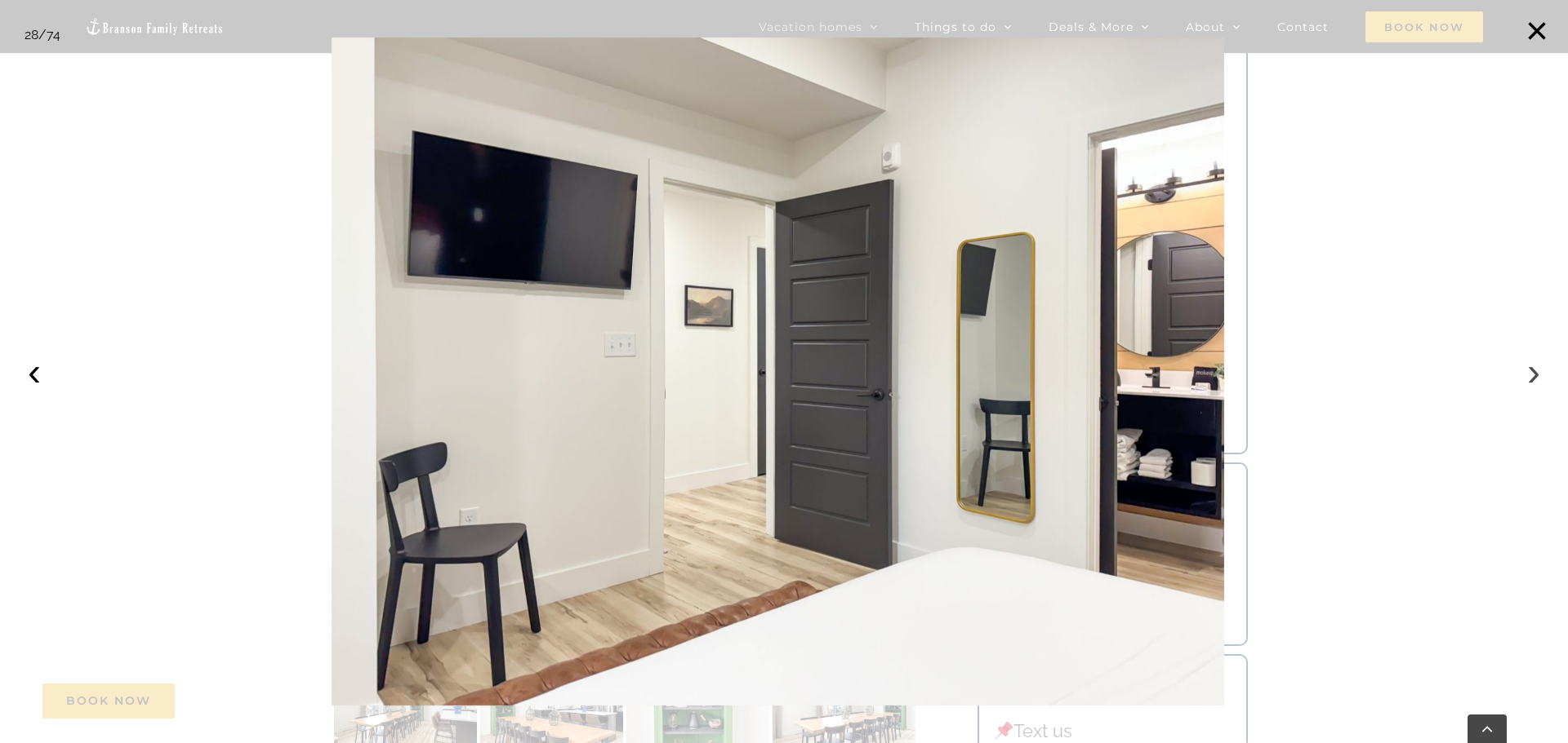
click at [1524, 376] on button "›" at bounding box center [1534, 372] width 36 height 36
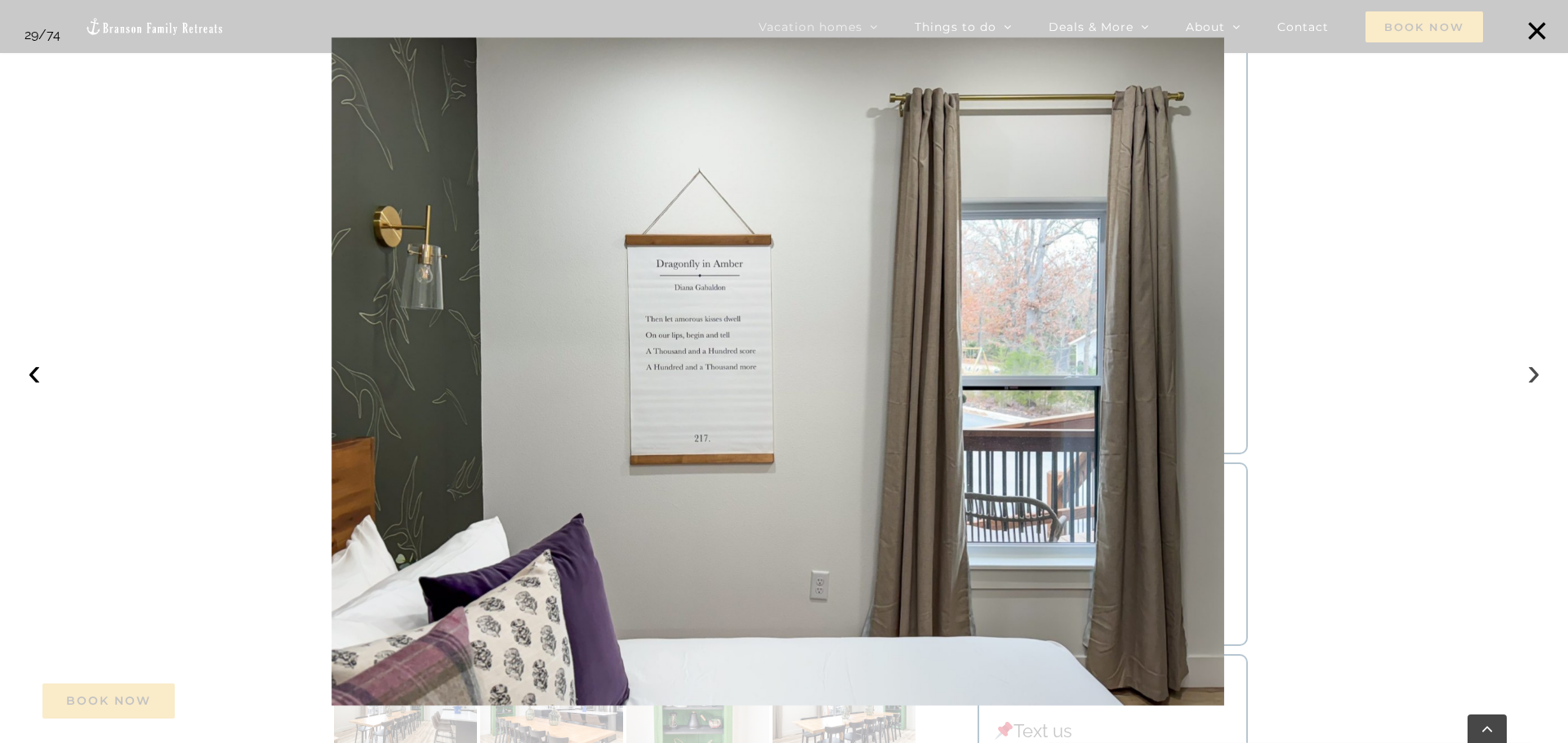
click at [1524, 375] on button "›" at bounding box center [1534, 372] width 36 height 36
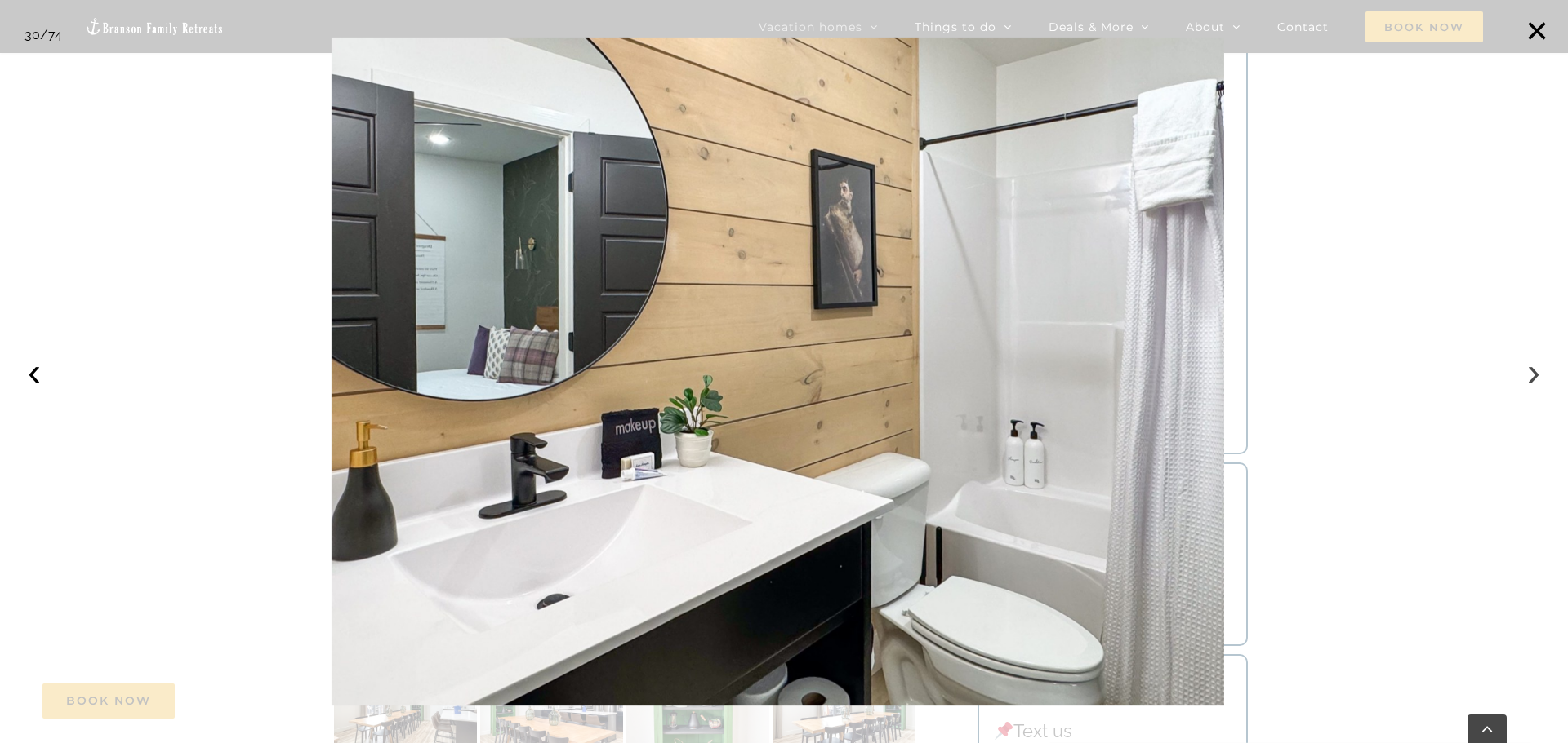
click at [1524, 375] on button "›" at bounding box center [1534, 372] width 36 height 36
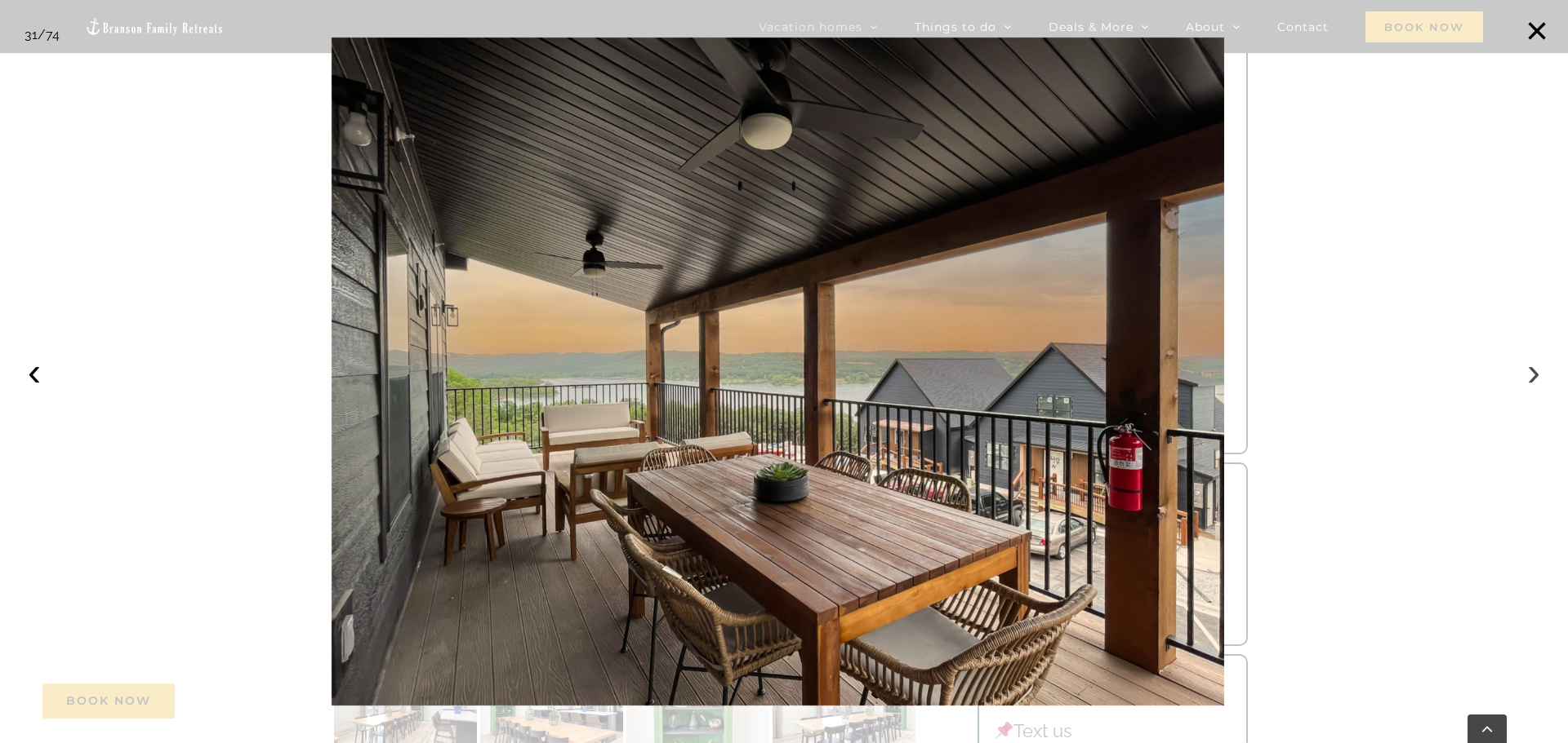
click at [1524, 375] on button "›" at bounding box center [1534, 372] width 36 height 36
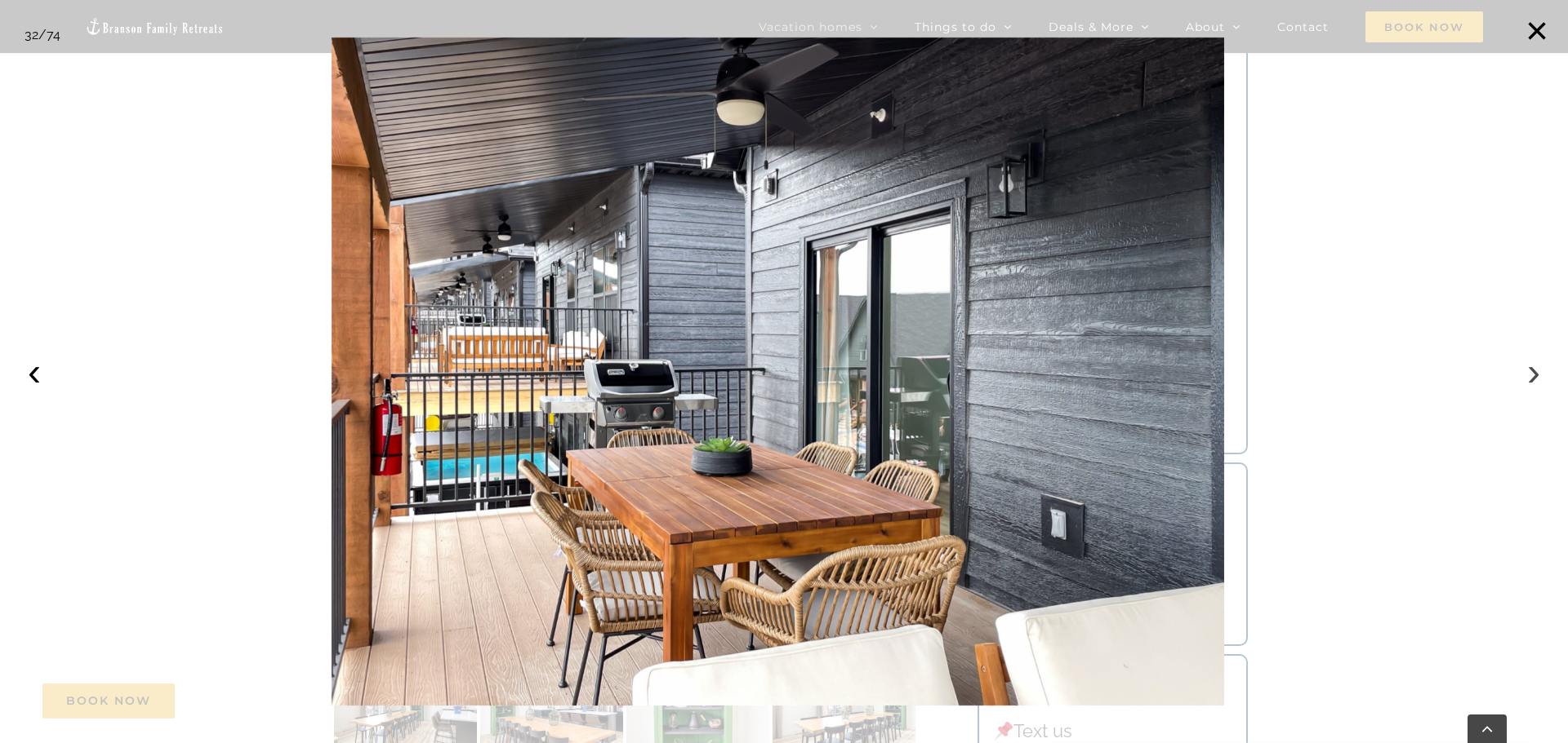
click at [1524, 375] on button "›" at bounding box center [1534, 372] width 36 height 36
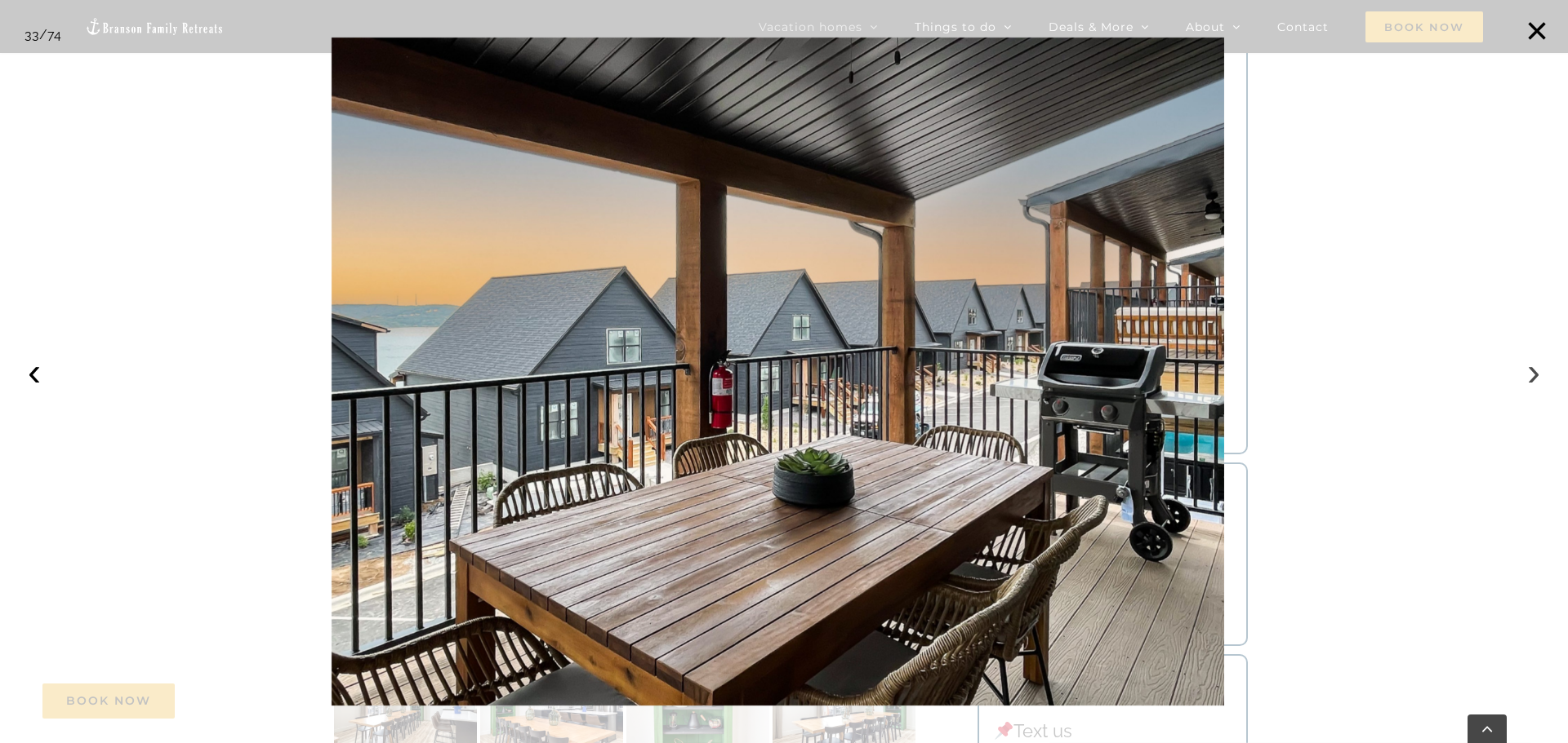
click at [1524, 375] on button "›" at bounding box center [1534, 372] width 36 height 36
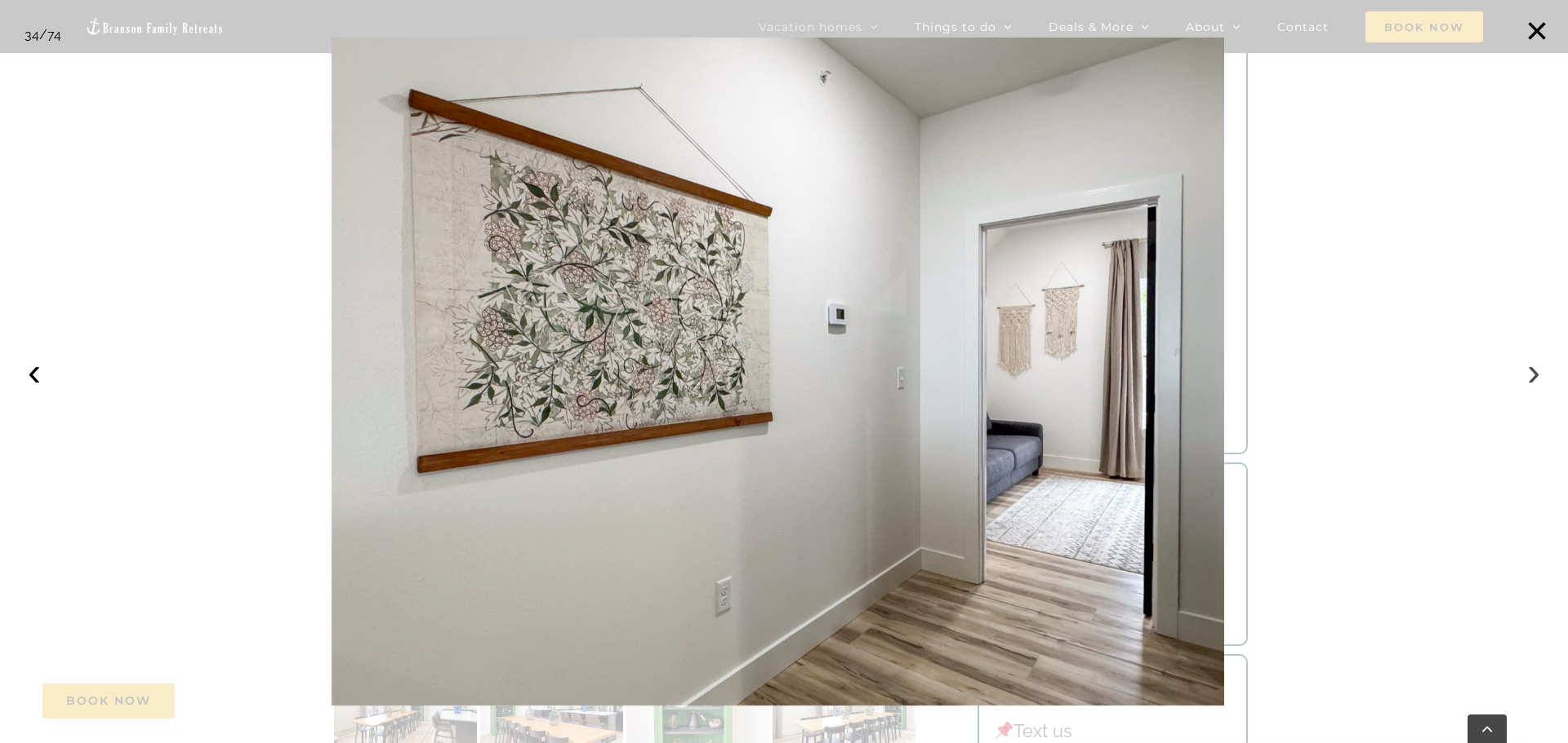
click at [1524, 375] on button "›" at bounding box center [1534, 372] width 36 height 36
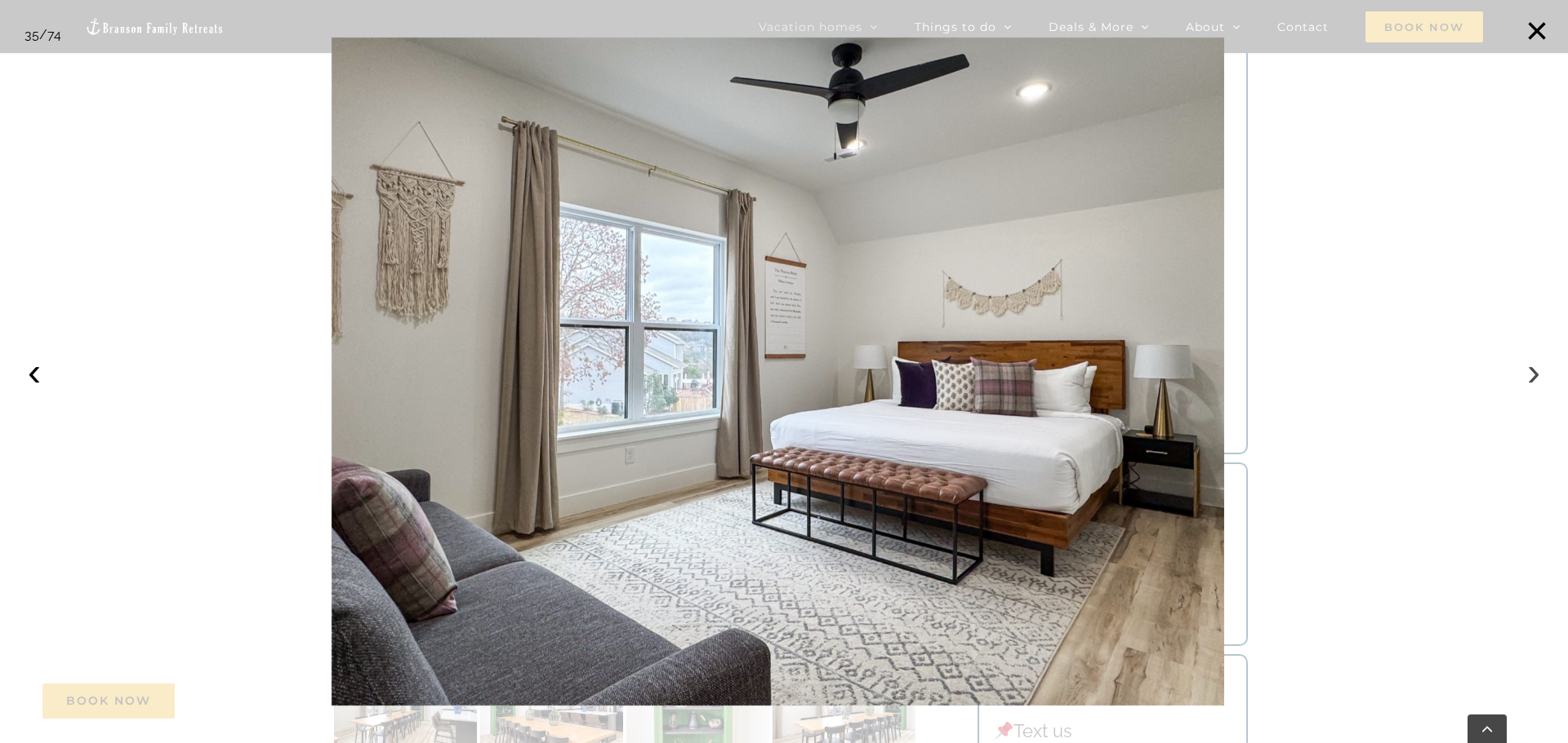
click at [1524, 375] on button "›" at bounding box center [1534, 372] width 36 height 36
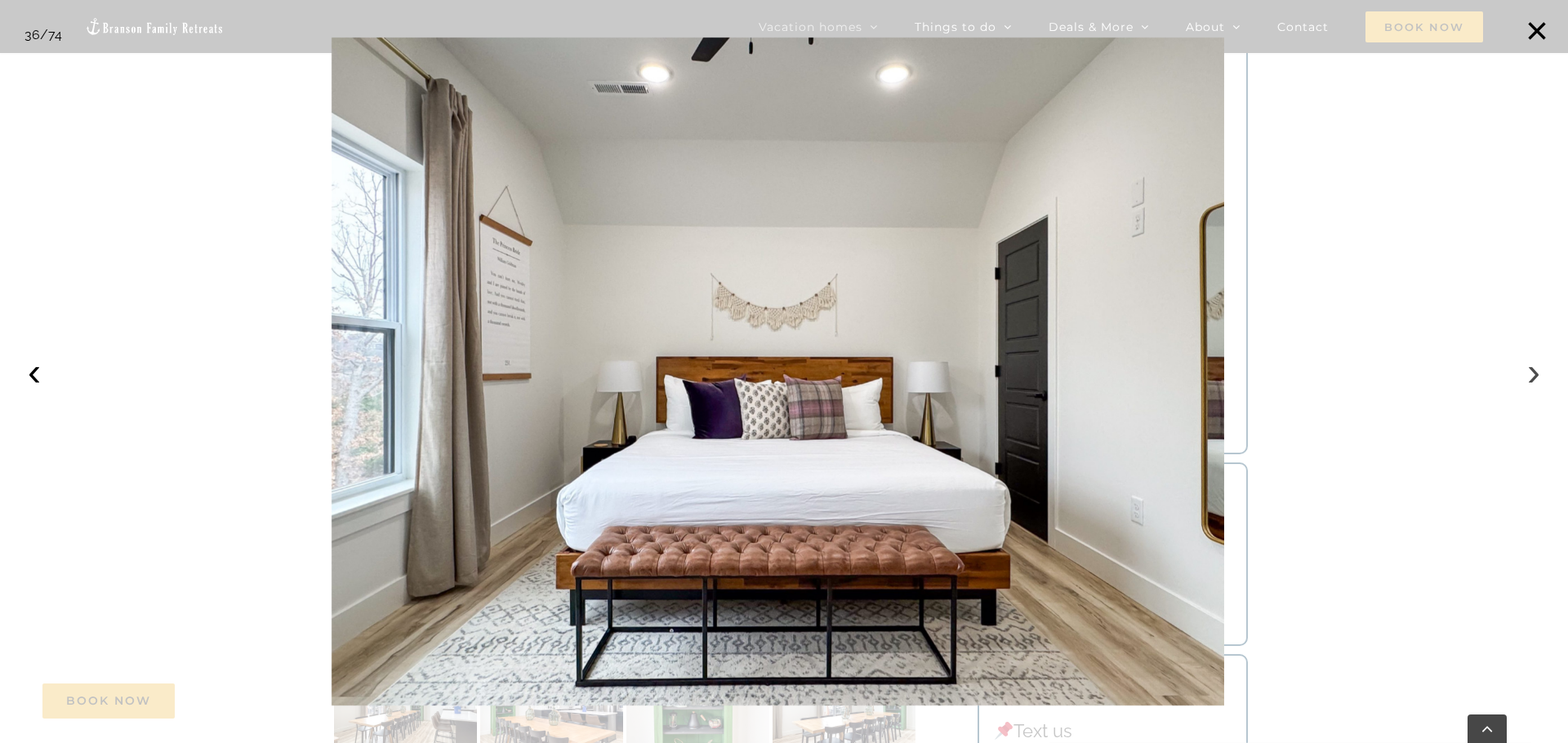
click at [1524, 375] on button "›" at bounding box center [1534, 372] width 36 height 36
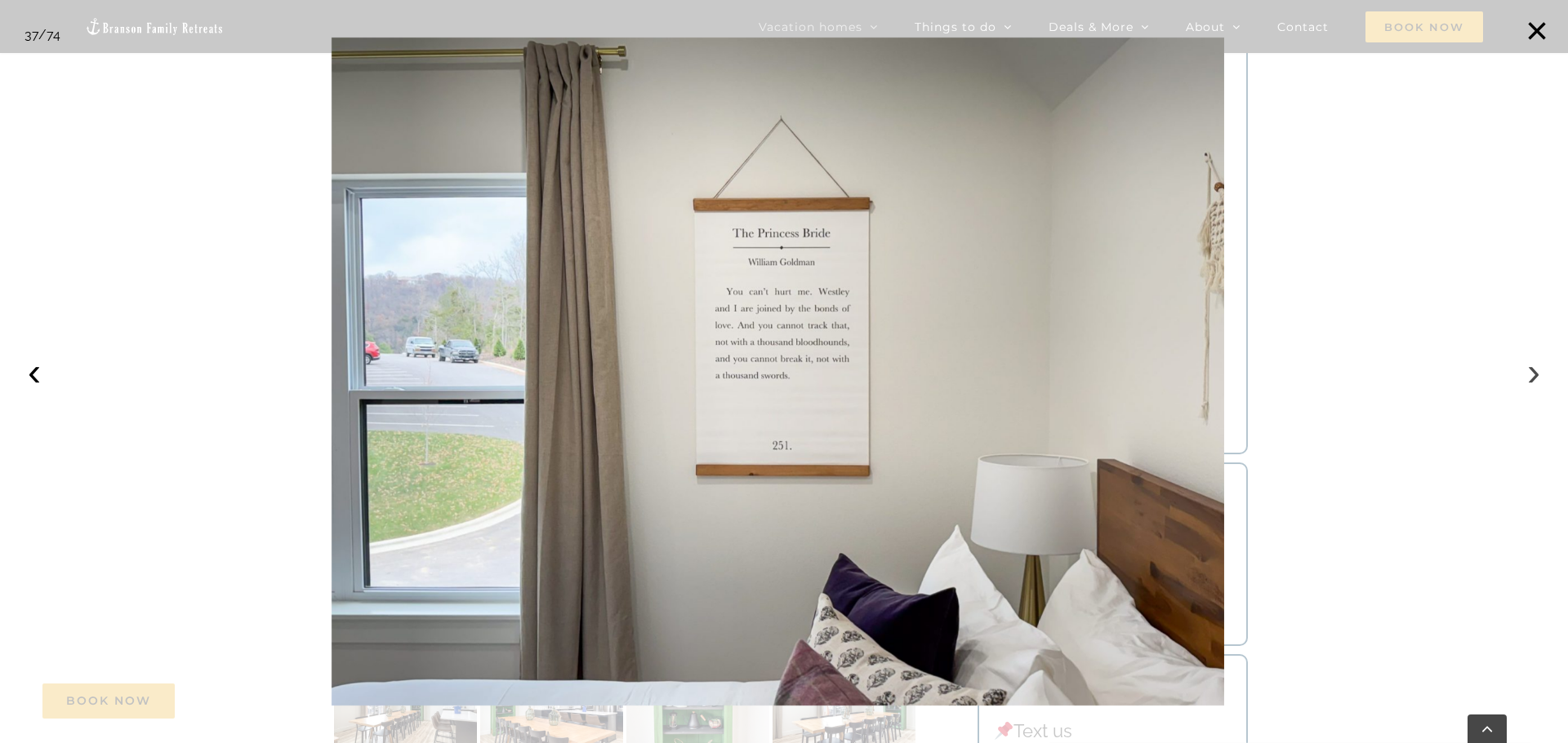
click at [1524, 375] on button "›" at bounding box center [1534, 372] width 36 height 36
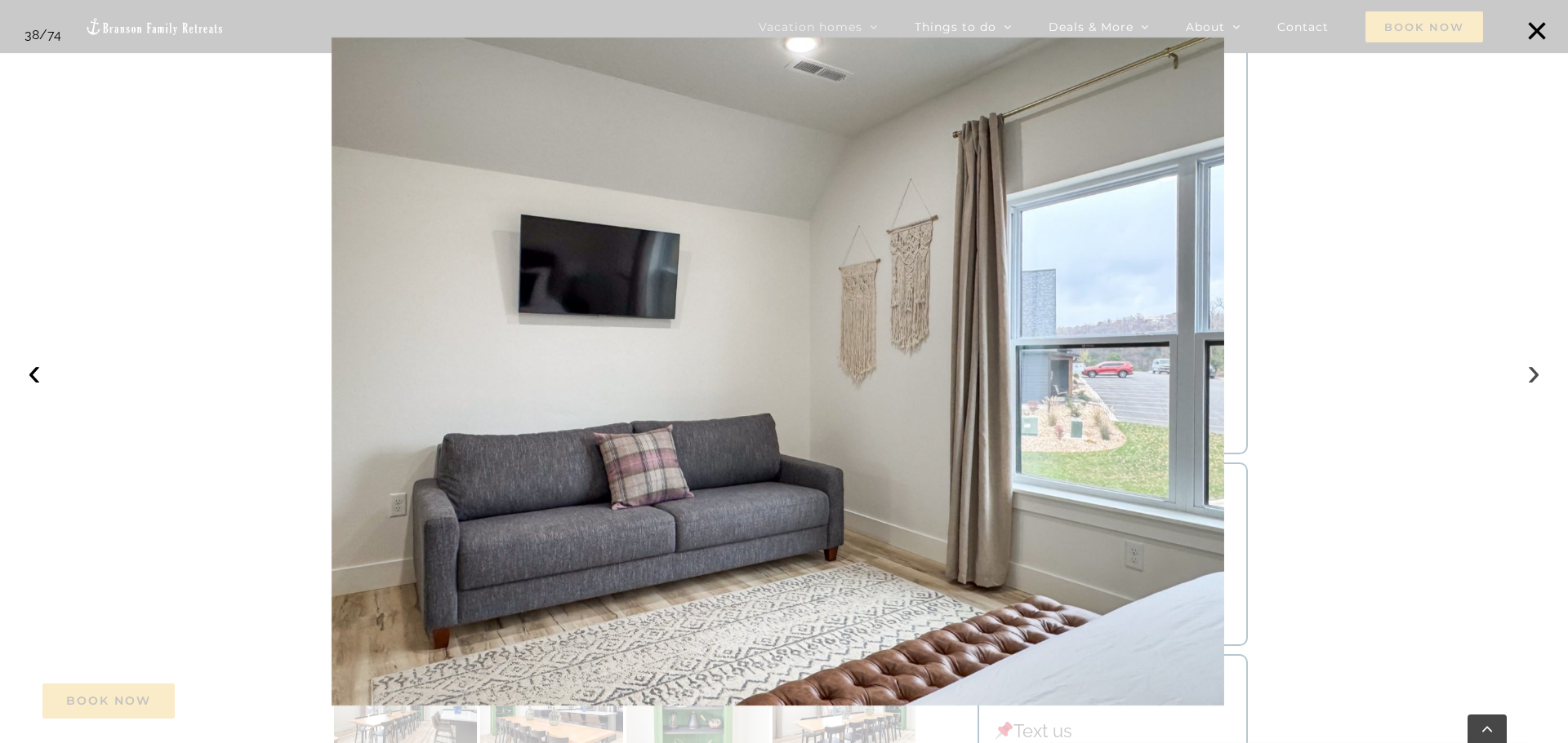
click at [1524, 374] on button "›" at bounding box center [1534, 372] width 36 height 36
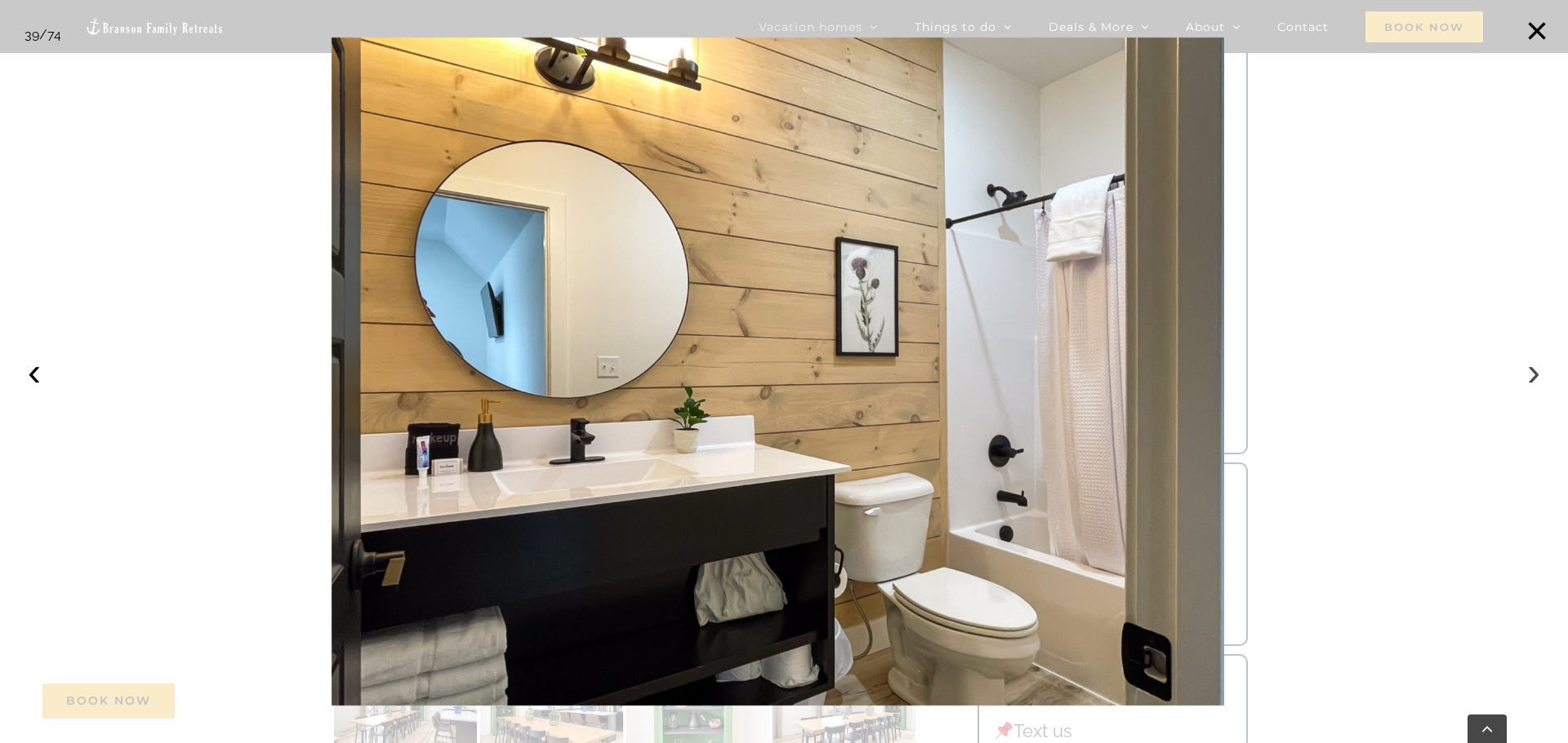
click at [1524, 373] on button "›" at bounding box center [1534, 372] width 36 height 36
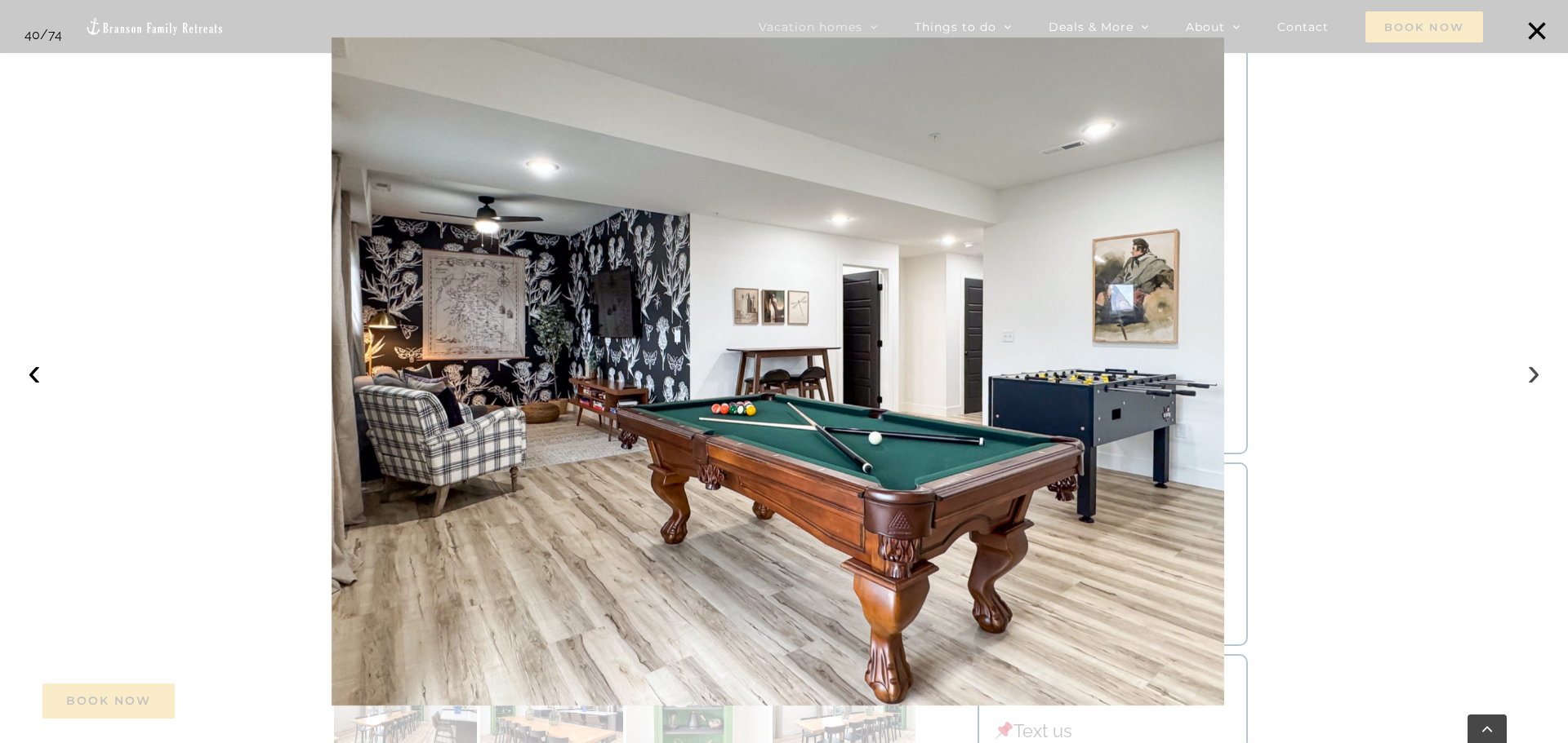
click at [1523, 372] on button "›" at bounding box center [1534, 372] width 36 height 36
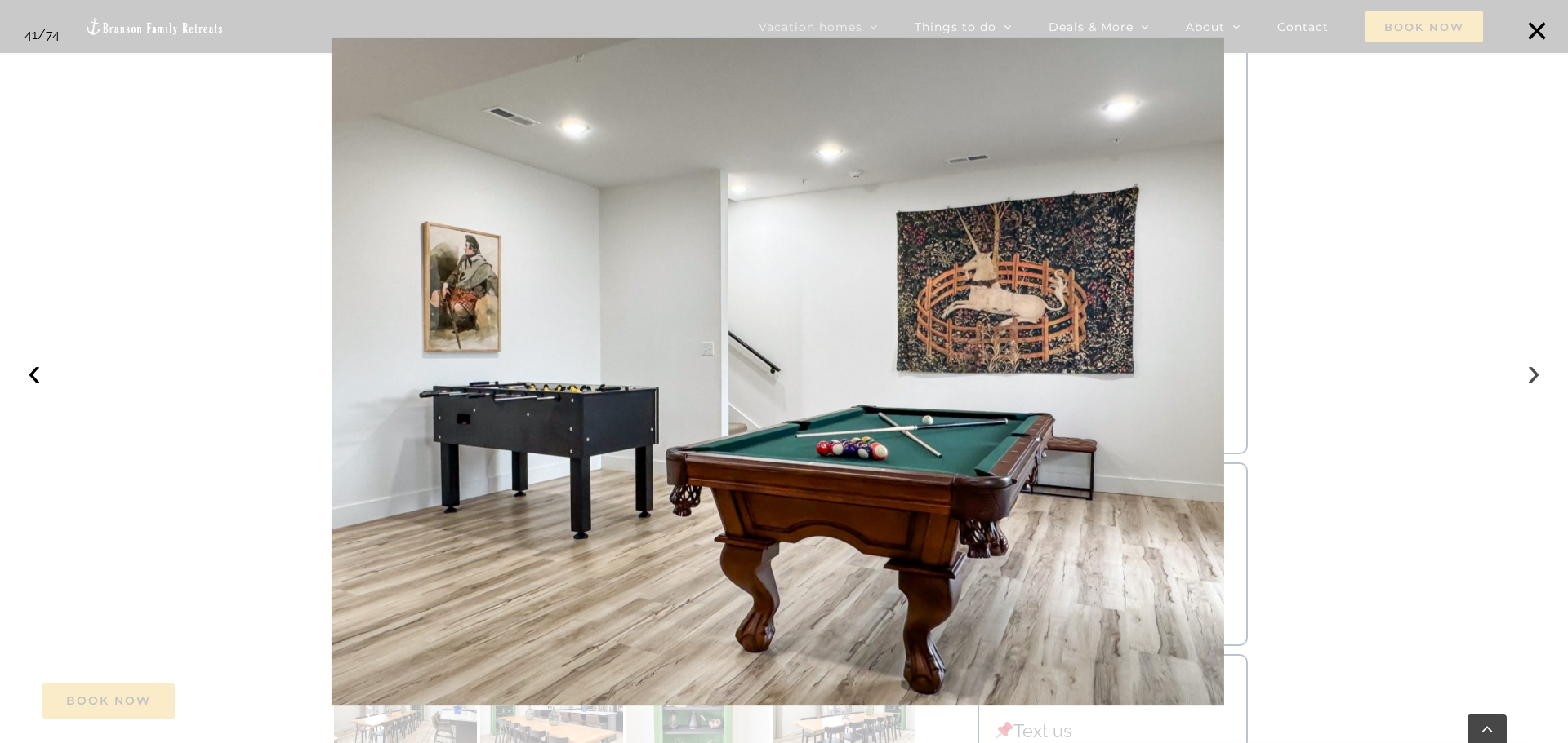
click at [1523, 368] on button "›" at bounding box center [1534, 372] width 36 height 36
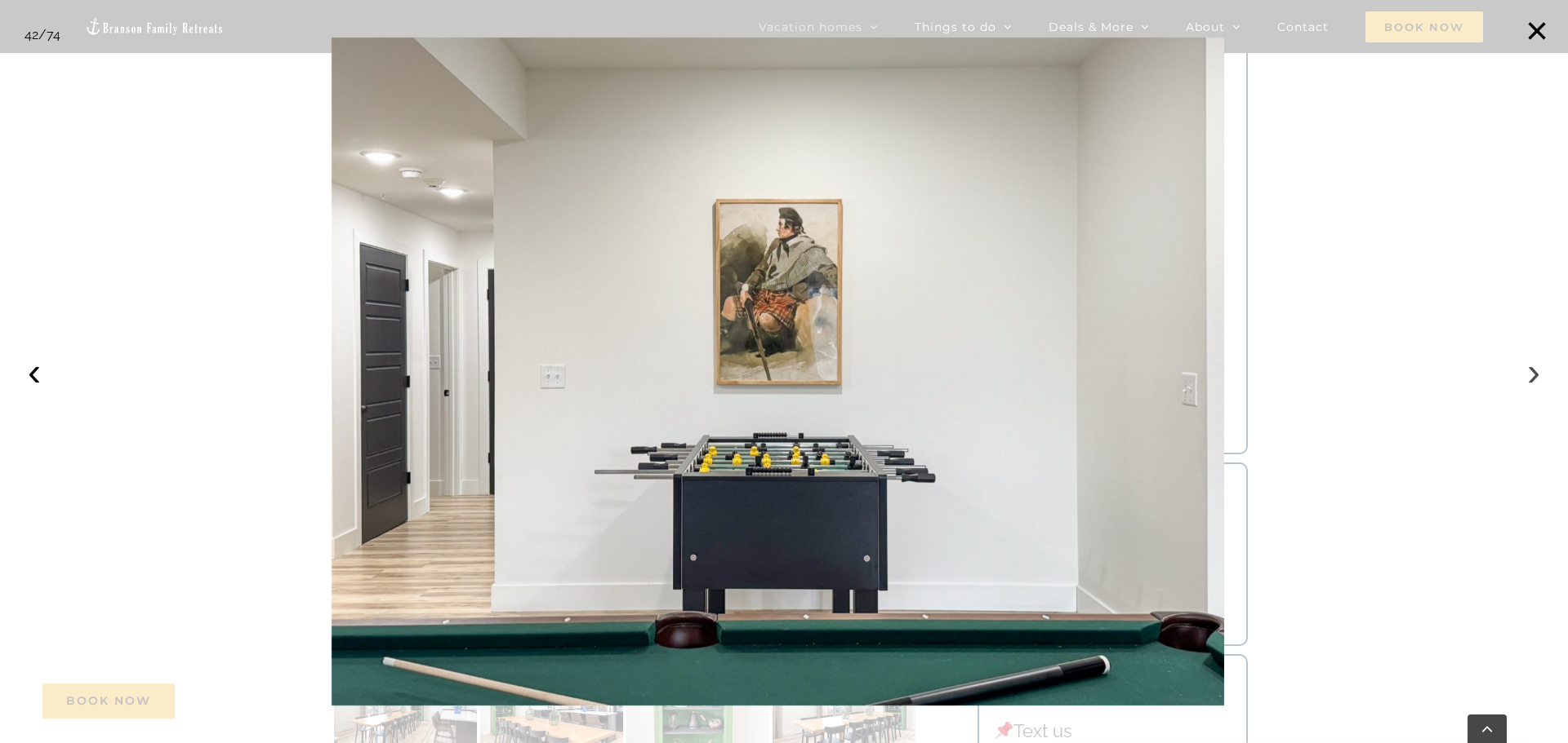
click at [1523, 368] on button "›" at bounding box center [1534, 372] width 36 height 36
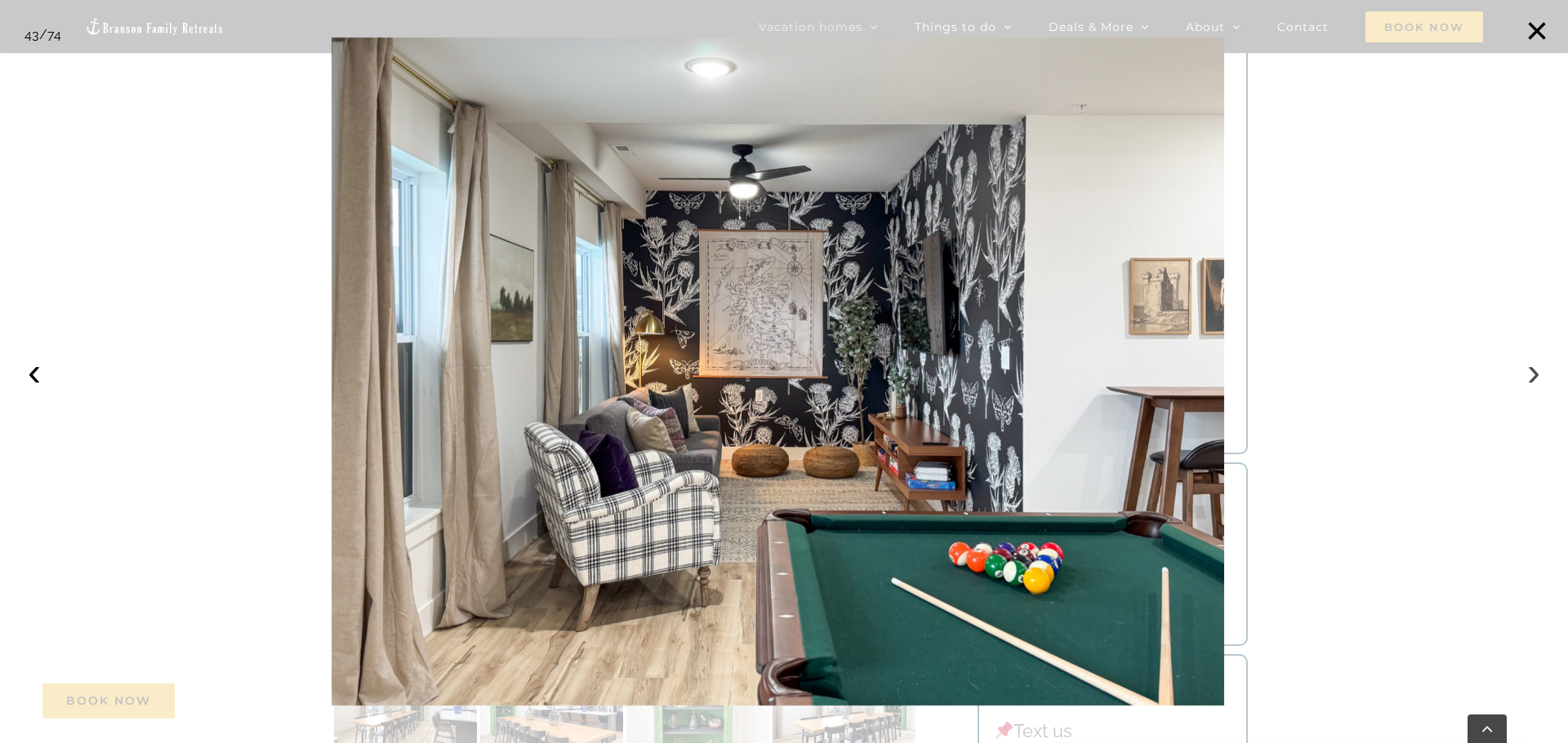
click at [1523, 368] on button "›" at bounding box center [1534, 372] width 36 height 36
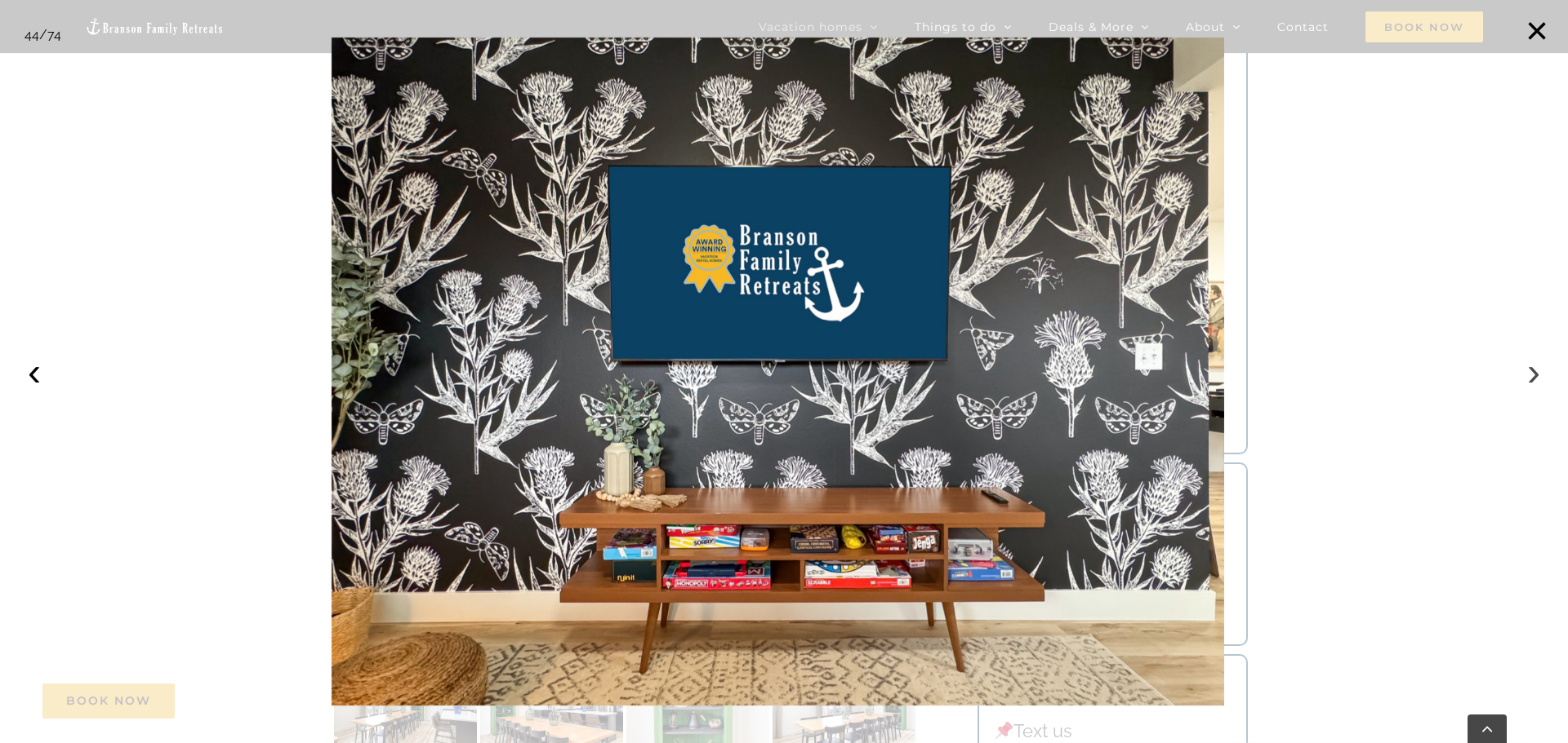
click at [1523, 367] on button "›" at bounding box center [1534, 372] width 36 height 36
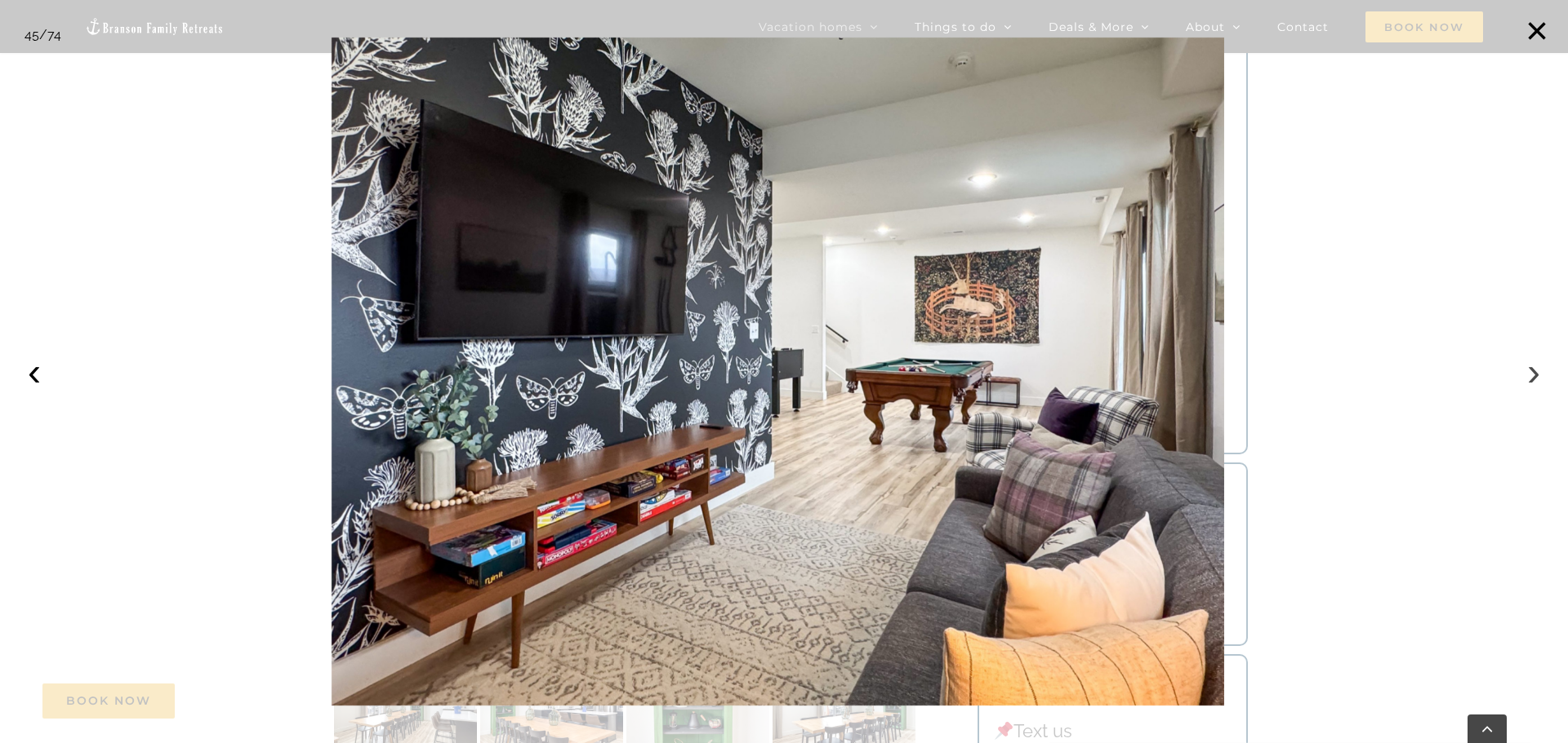
click at [1523, 366] on button "›" at bounding box center [1534, 372] width 36 height 36
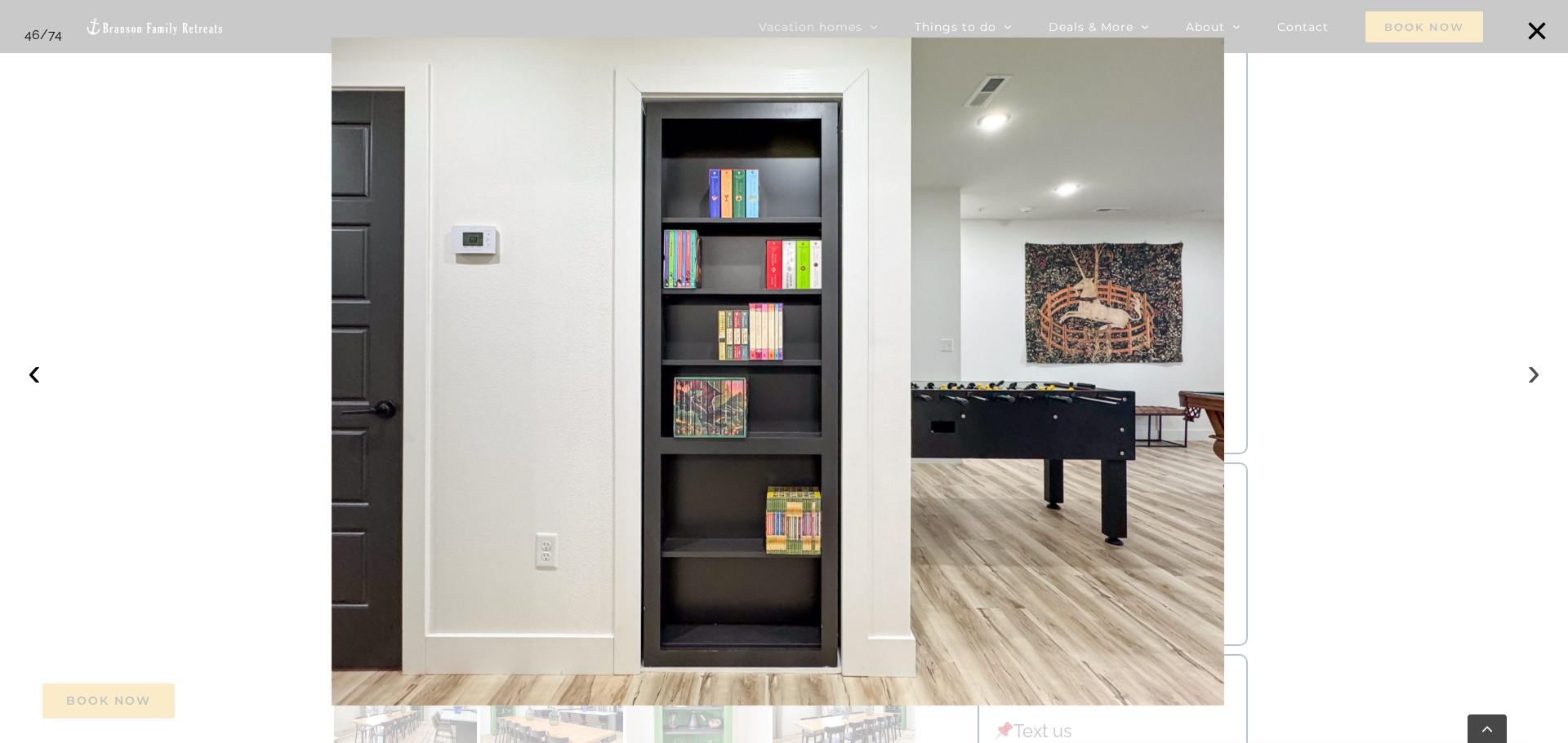
click at [1523, 366] on button "›" at bounding box center [1534, 372] width 36 height 36
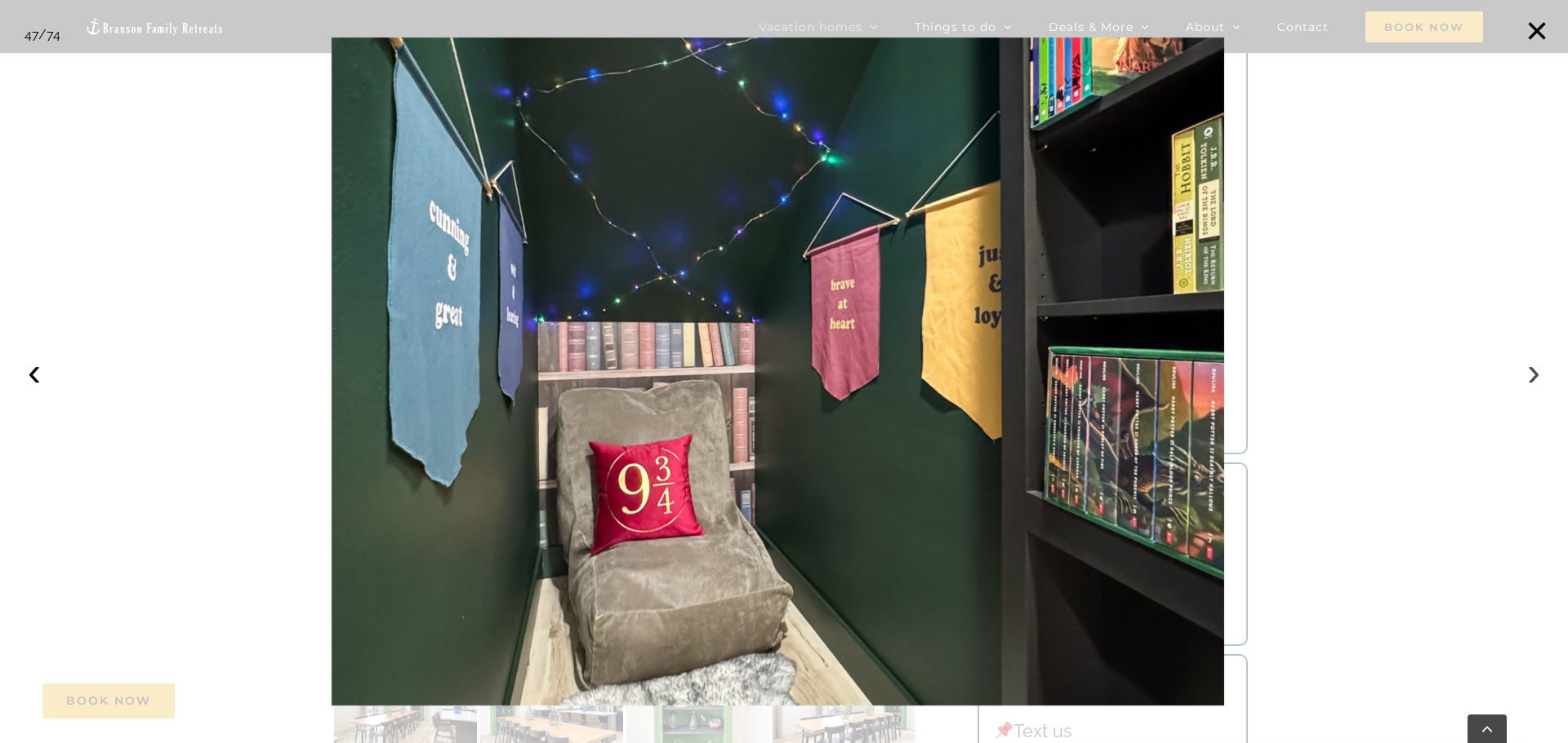
click at [1523, 366] on button "›" at bounding box center [1534, 372] width 36 height 36
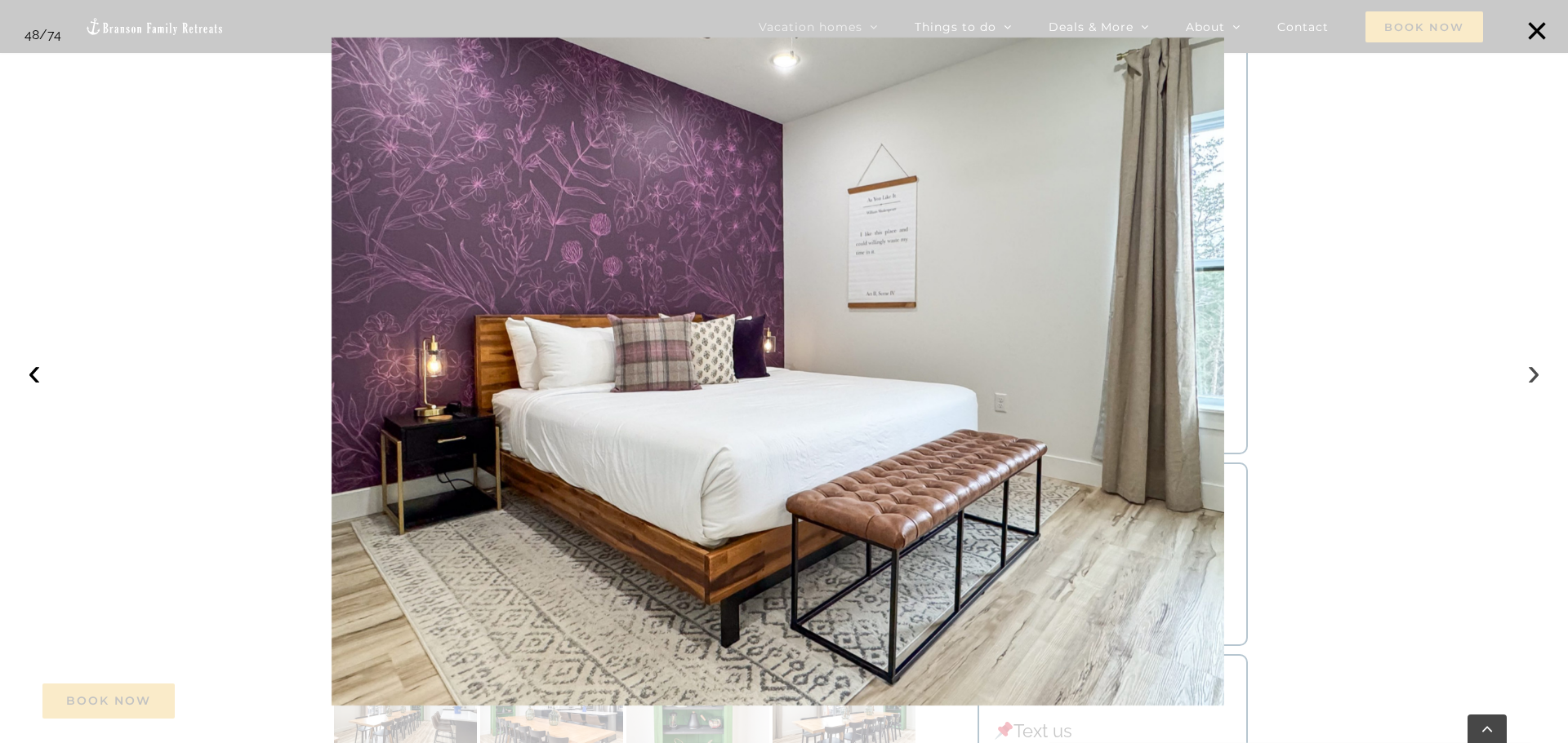
click at [1523, 366] on button "›" at bounding box center [1534, 372] width 36 height 36
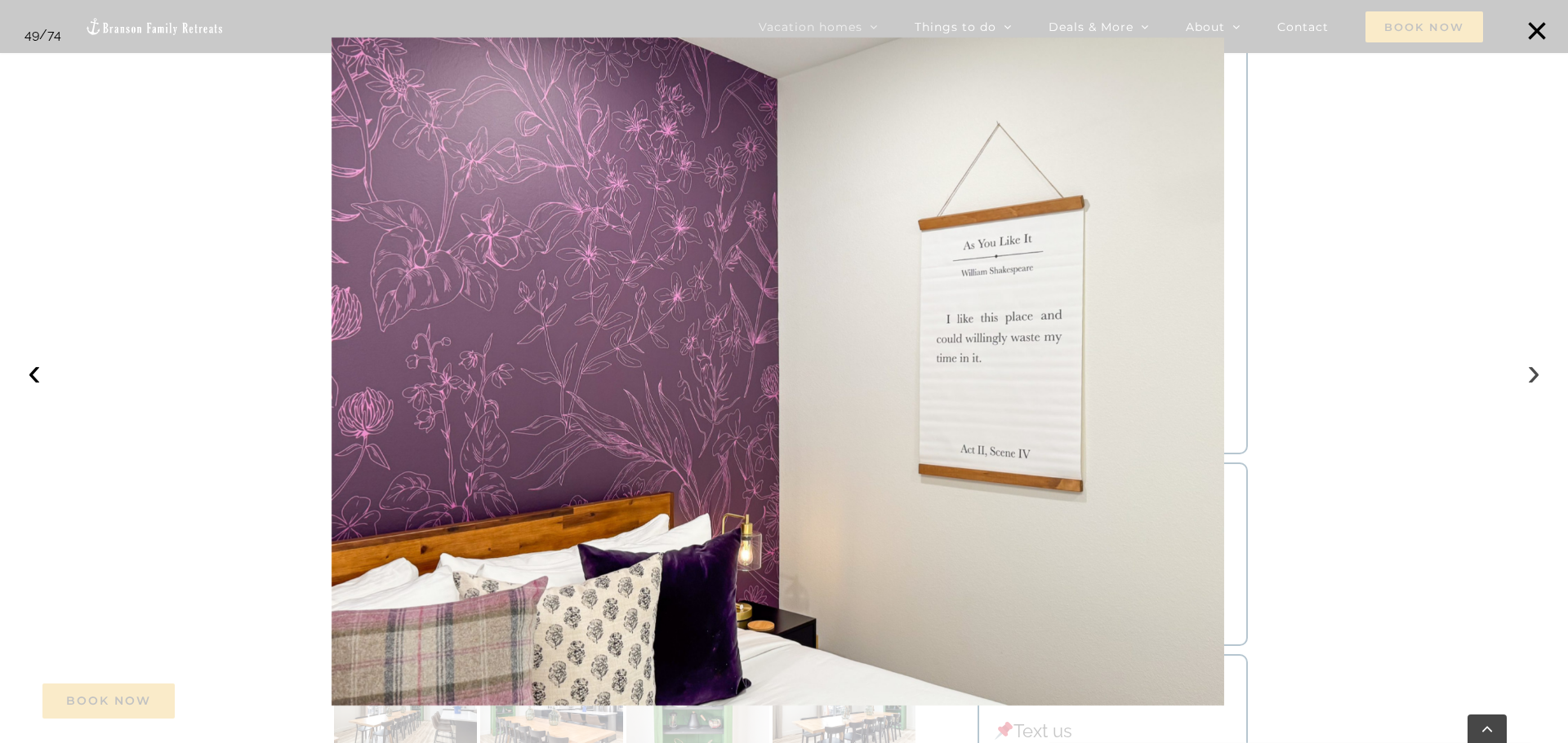
click at [1523, 366] on button "›" at bounding box center [1534, 372] width 36 height 36
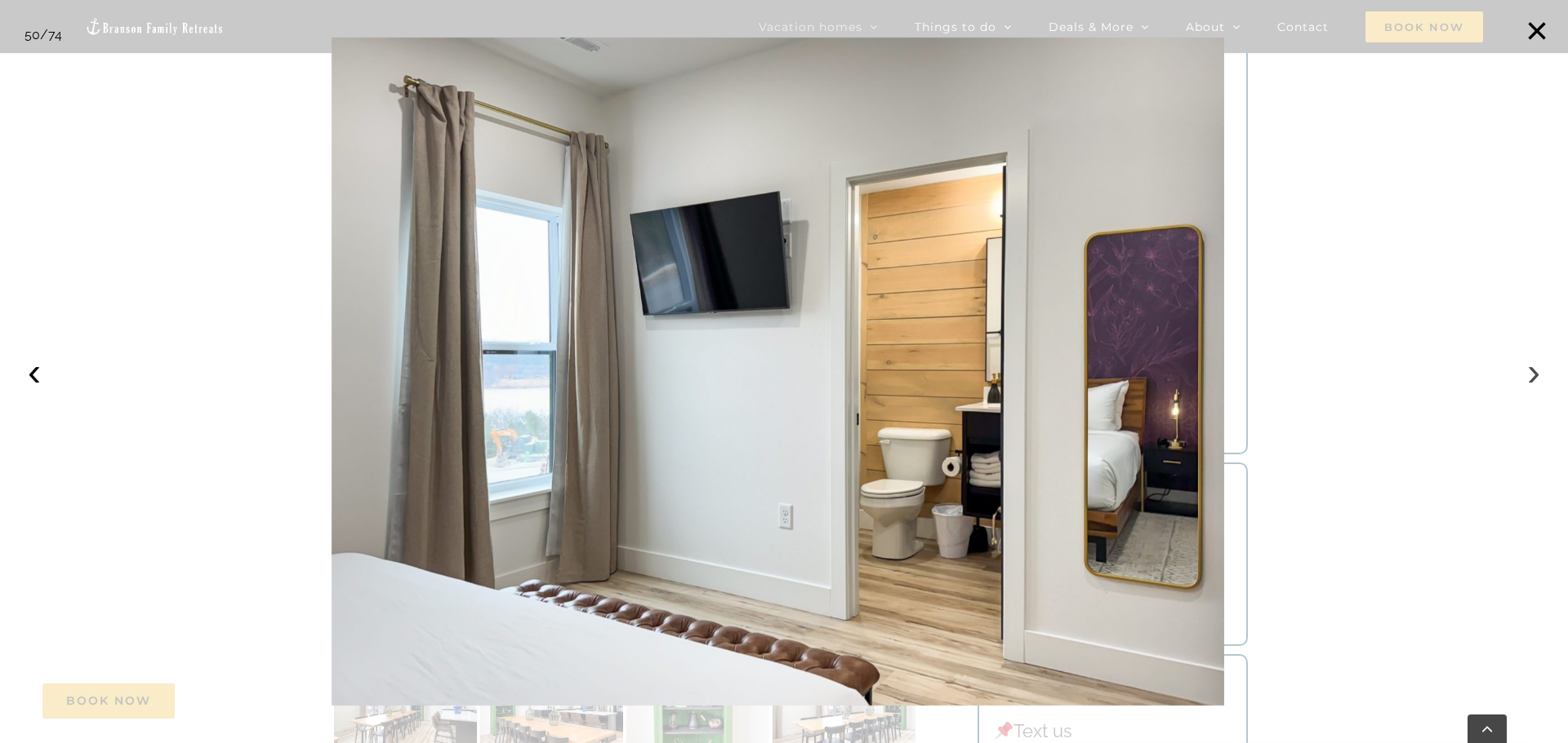
click at [1523, 365] on button "›" at bounding box center [1534, 372] width 36 height 36
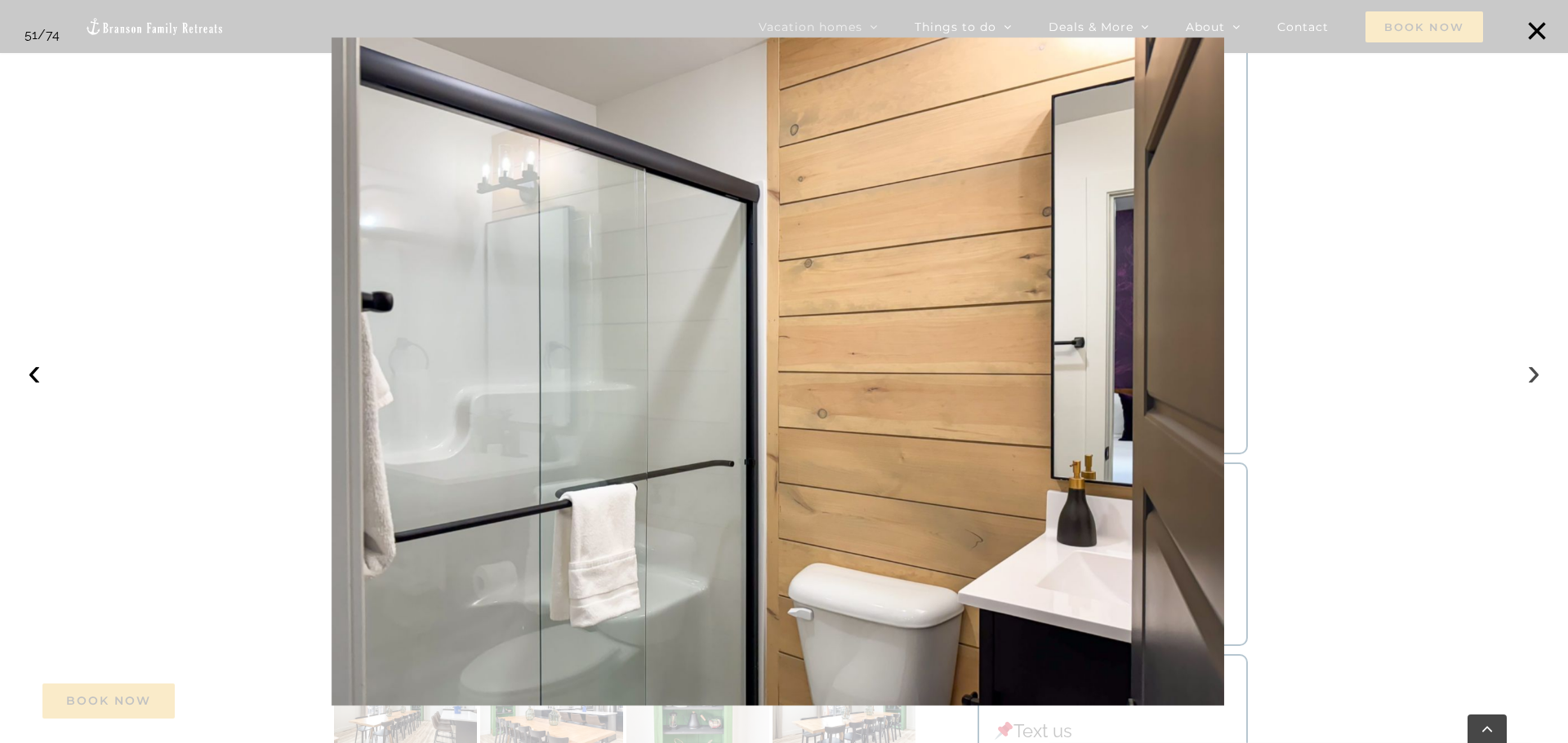
click at [1523, 365] on button "›" at bounding box center [1534, 372] width 36 height 36
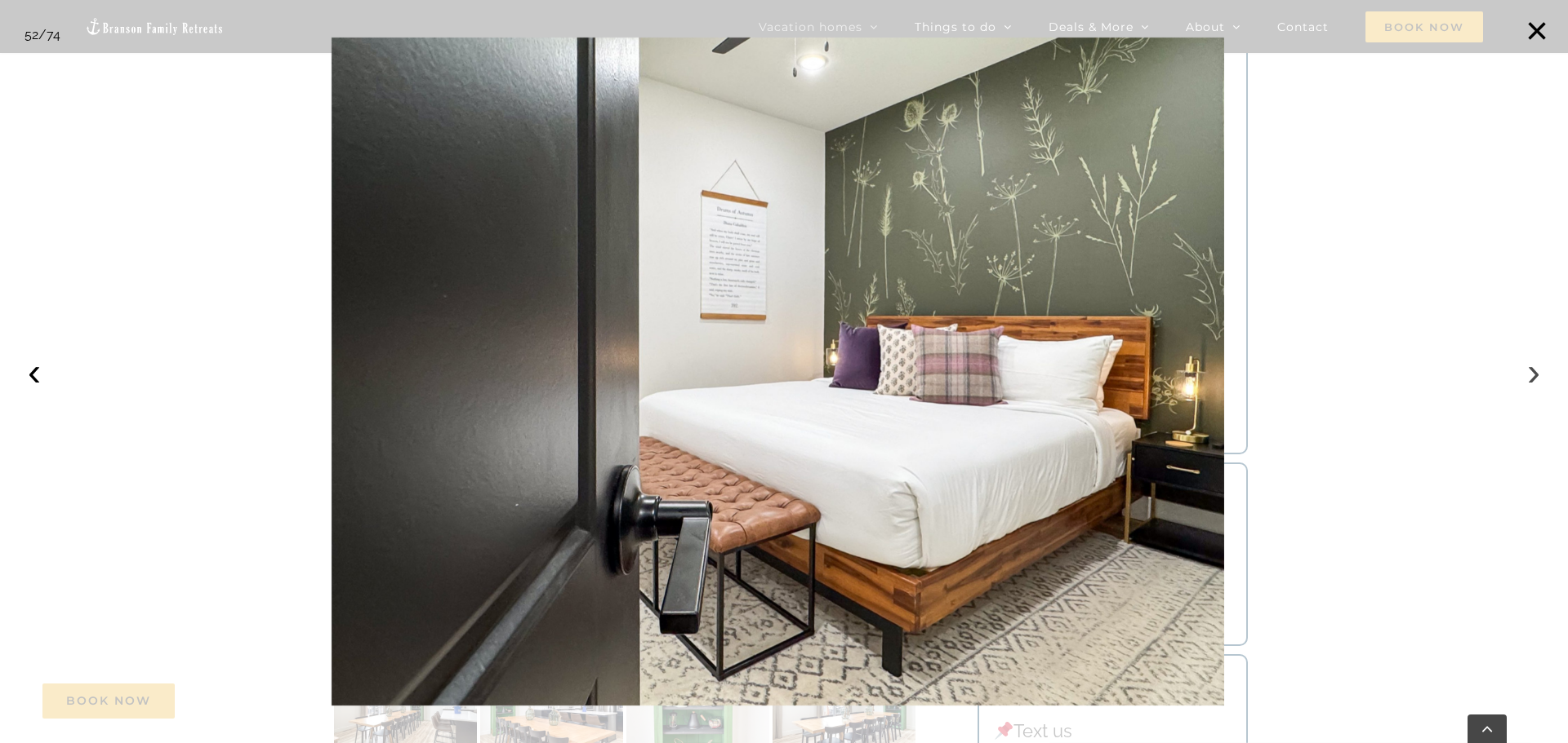
click at [1523, 365] on button "›" at bounding box center [1534, 372] width 36 height 36
